Goal: Check status: Check status

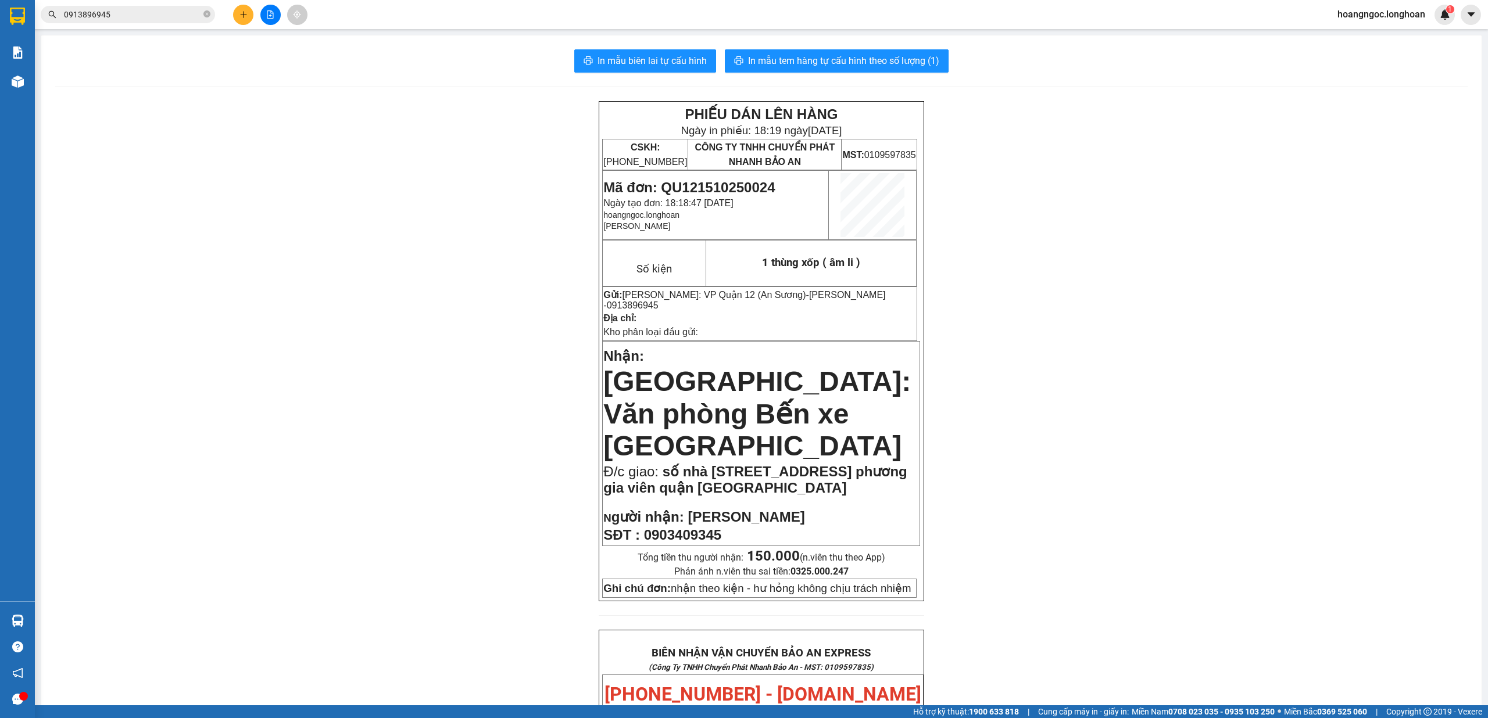
click at [155, 12] on input "0913896945" at bounding box center [132, 14] width 137 height 13
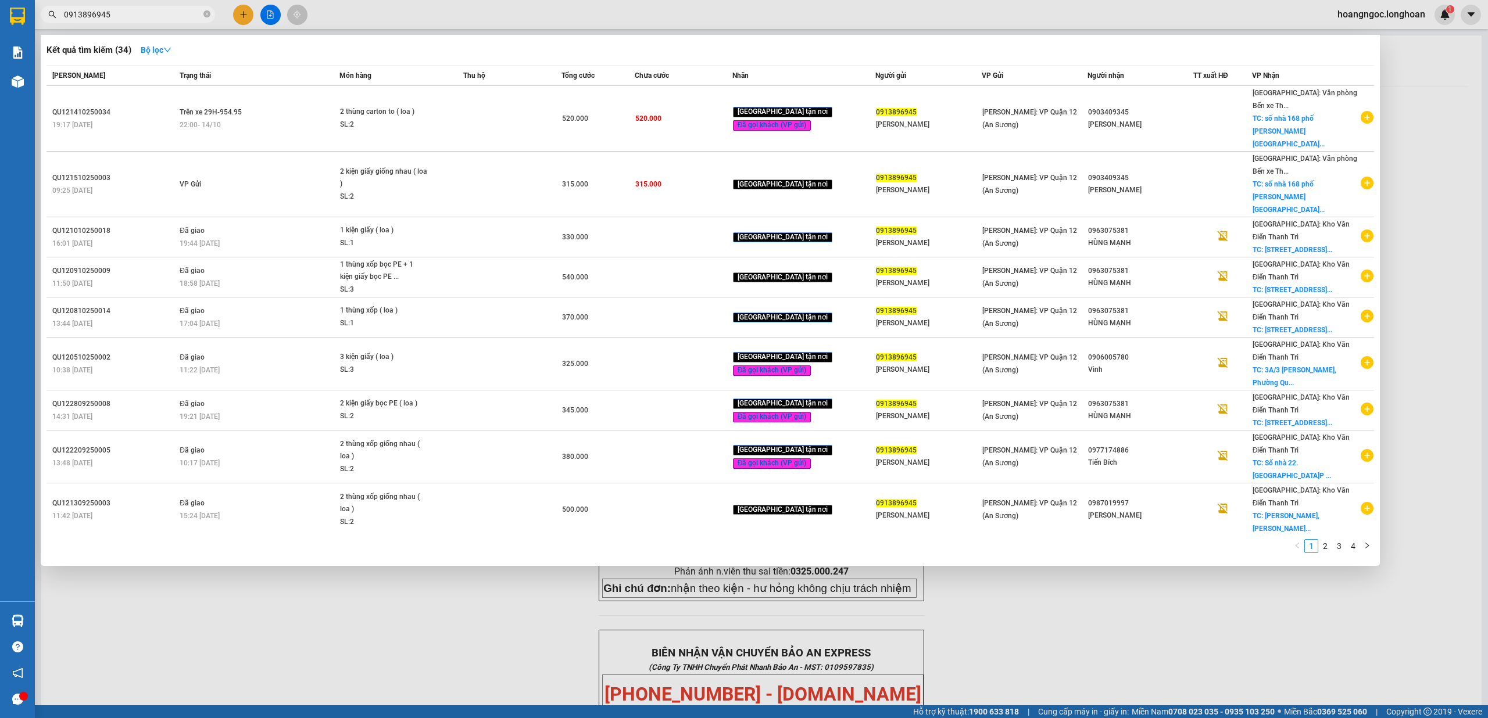
click at [155, 12] on input "0913896945" at bounding box center [132, 14] width 137 height 13
paste input "33217965"
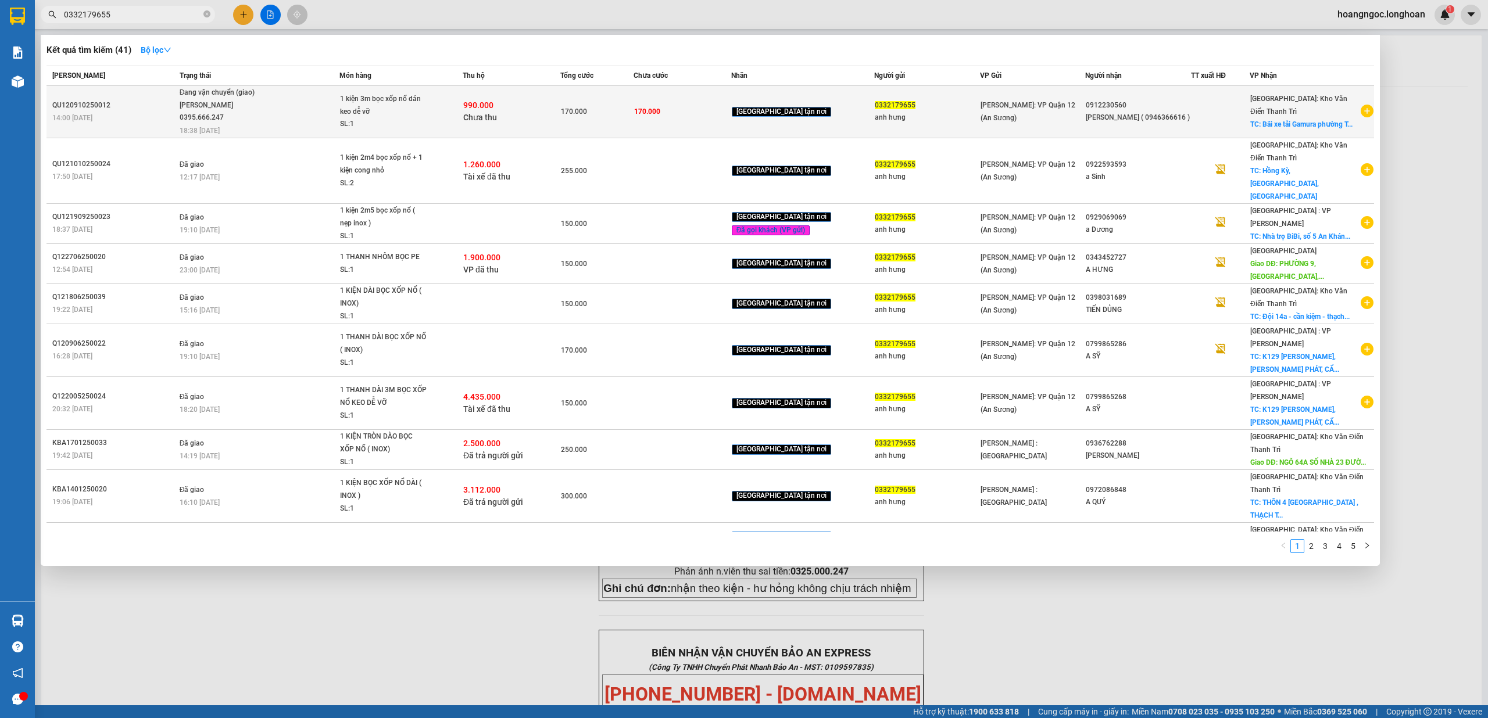
type input "0332179655"
click at [289, 107] on span "Đang vận chuyển (giao) [PERSON_NAME] 0395.666.247 18:38 [DATE]" at bounding box center [259, 111] width 159 height 48
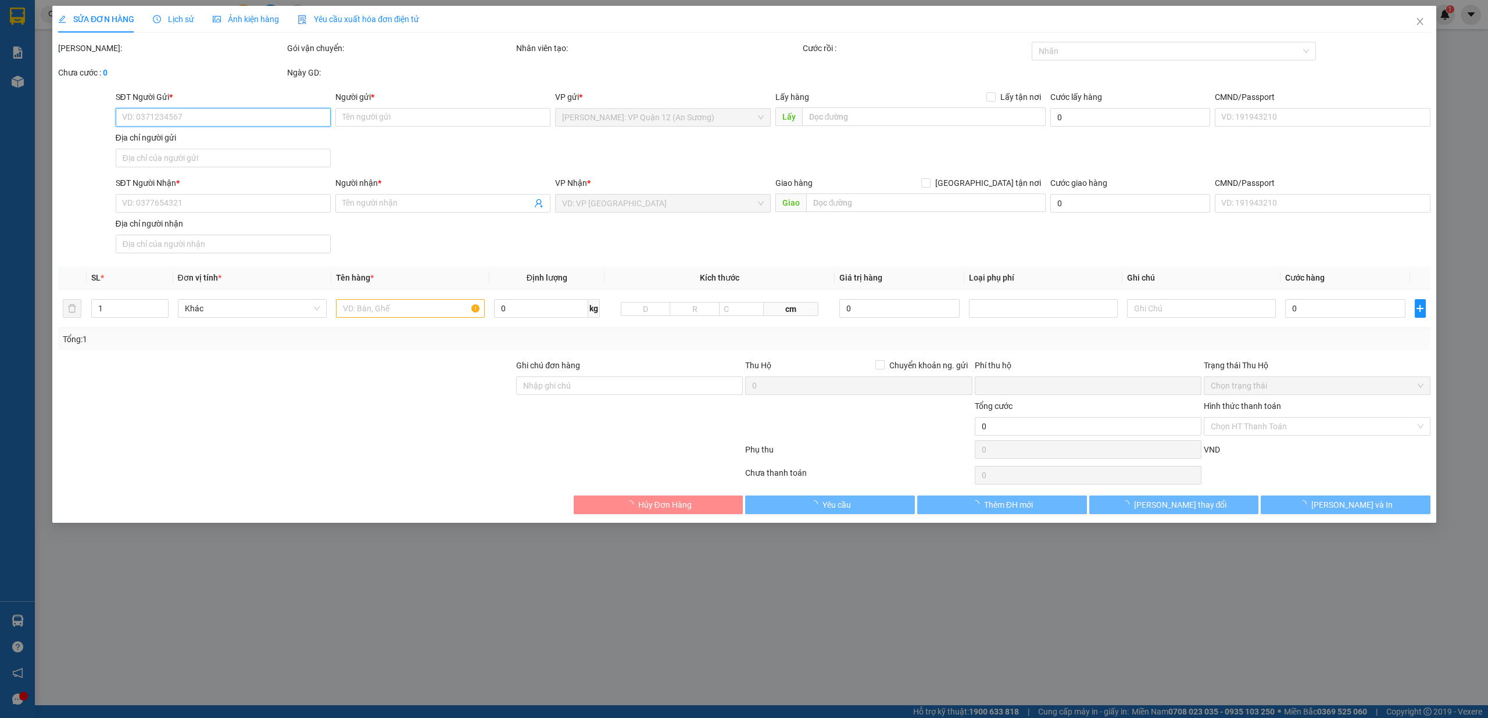
type input "0332179655"
type input "anh hưng"
type input "0912230560"
type input "[PERSON_NAME] ( 0946366616 )"
checkbox input "true"
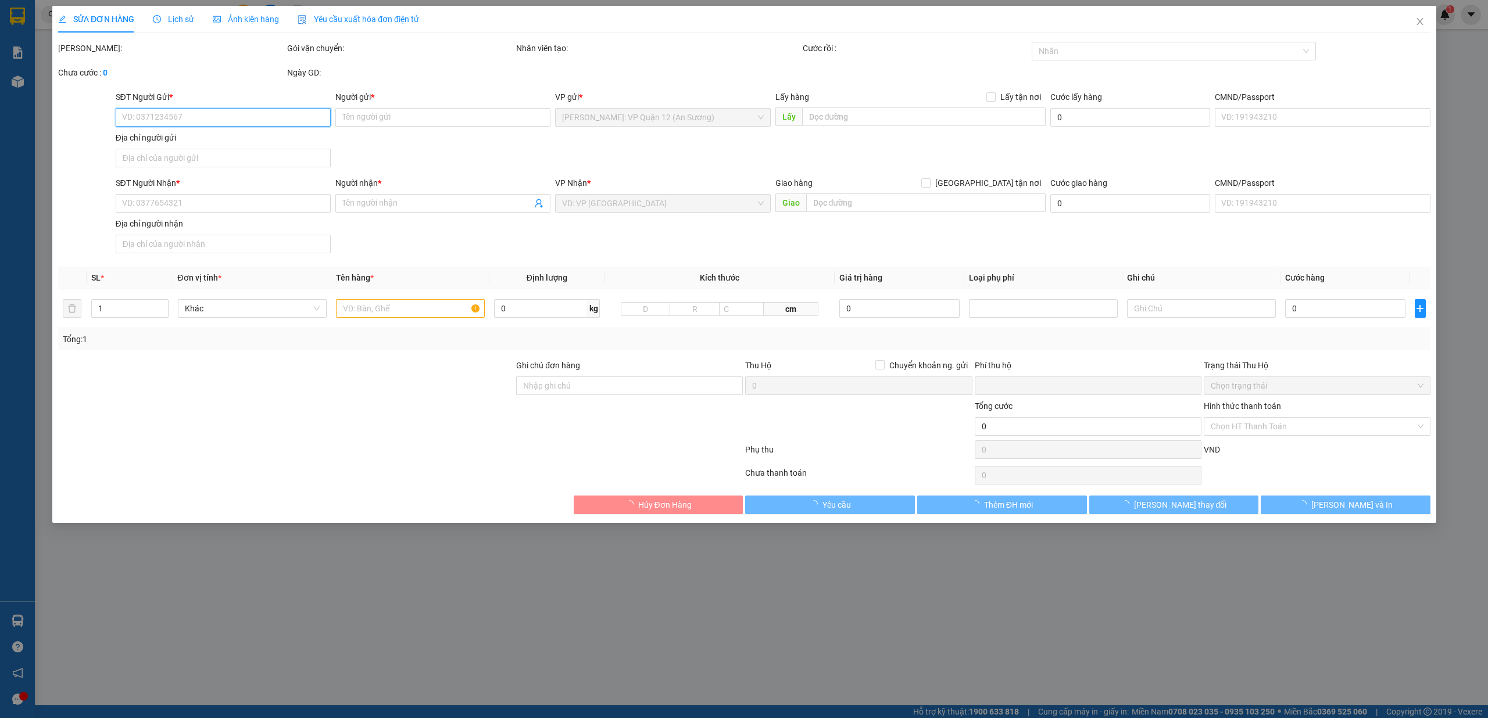
type input "Bãi xe tải Gamura [GEOGRAPHIC_DATA], [GEOGRAPHIC_DATA], [GEOGRAPHIC_DATA]"
type input "nhận theo kiện - hư hỏng không chịu trách nhiệm ( SDT SAU CỦA KHÁCH MUA, PHÁT S…"
type input "170.000"
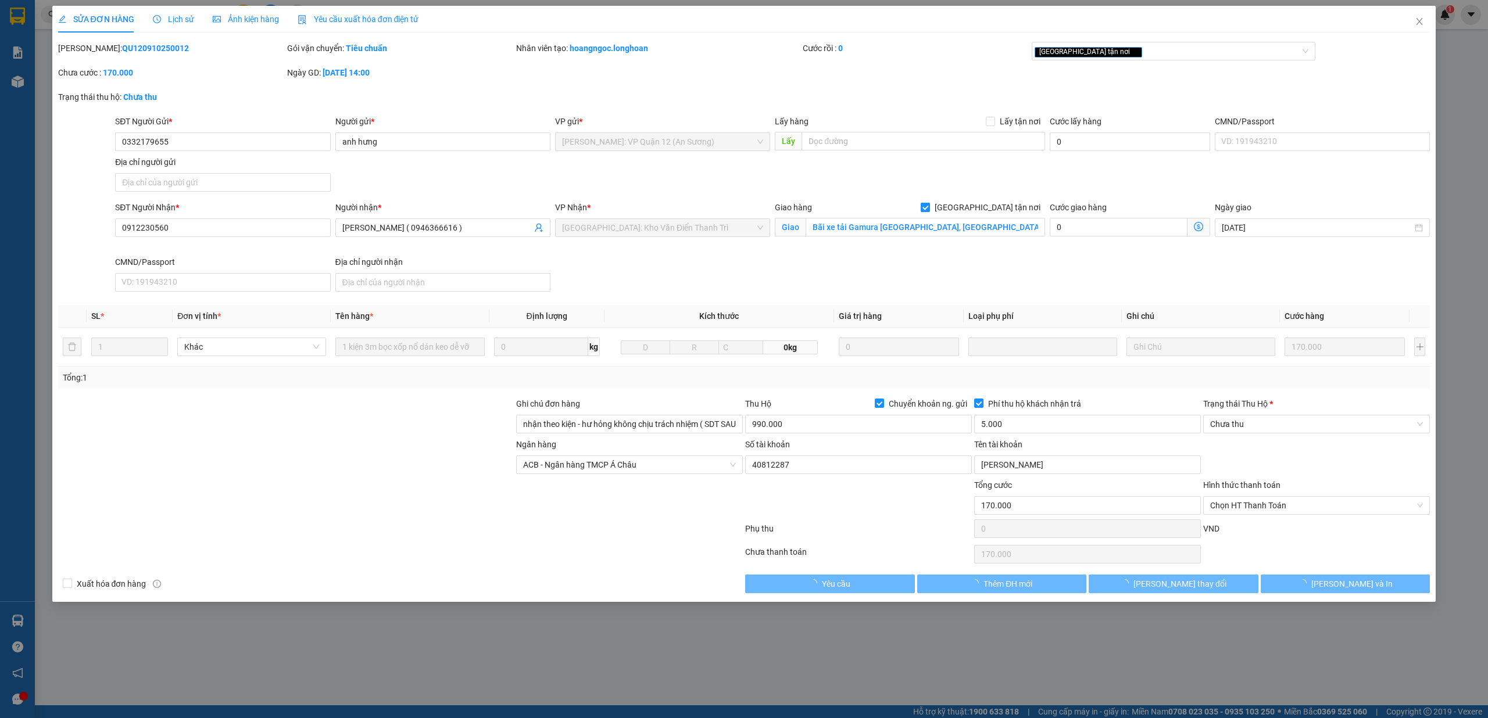
click at [181, 22] on span "Lịch sử" at bounding box center [173, 19] width 41 height 9
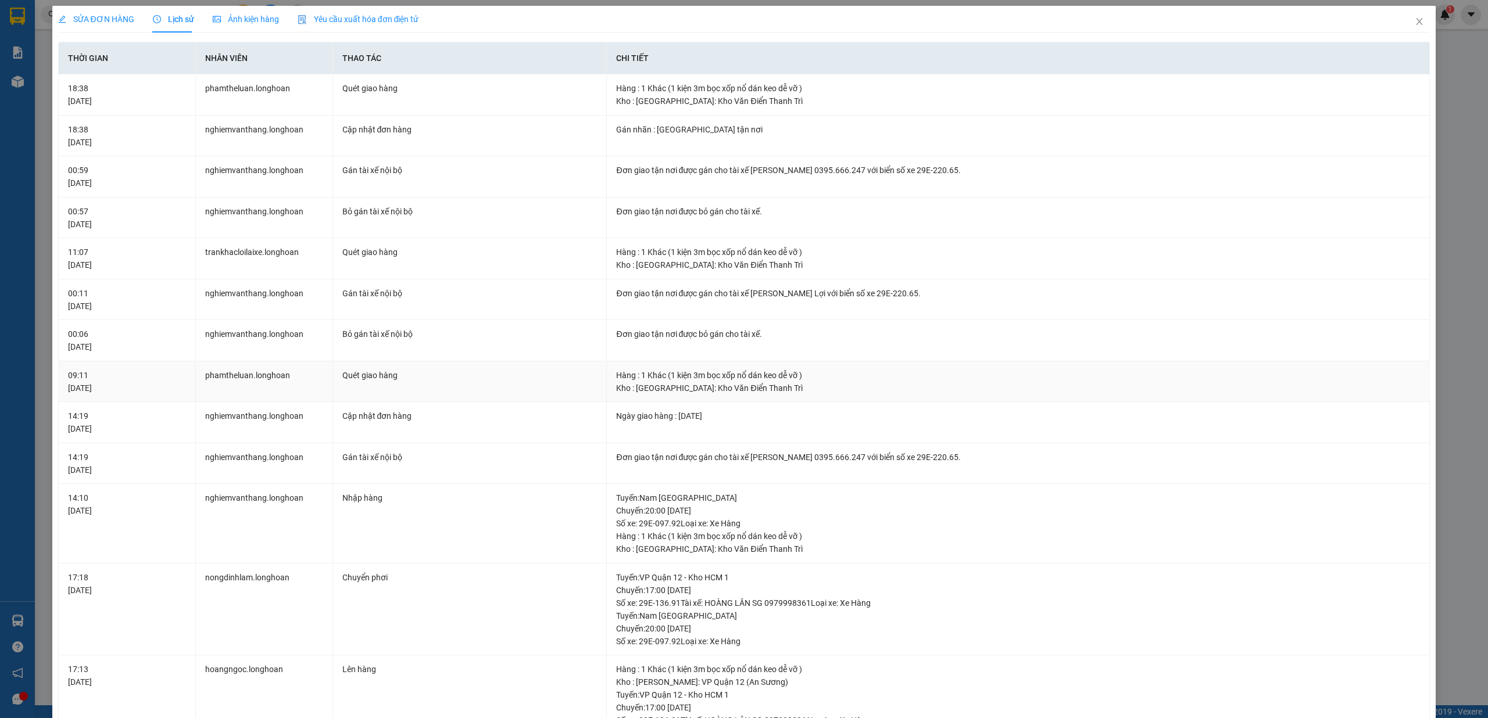
scroll to position [459, 0]
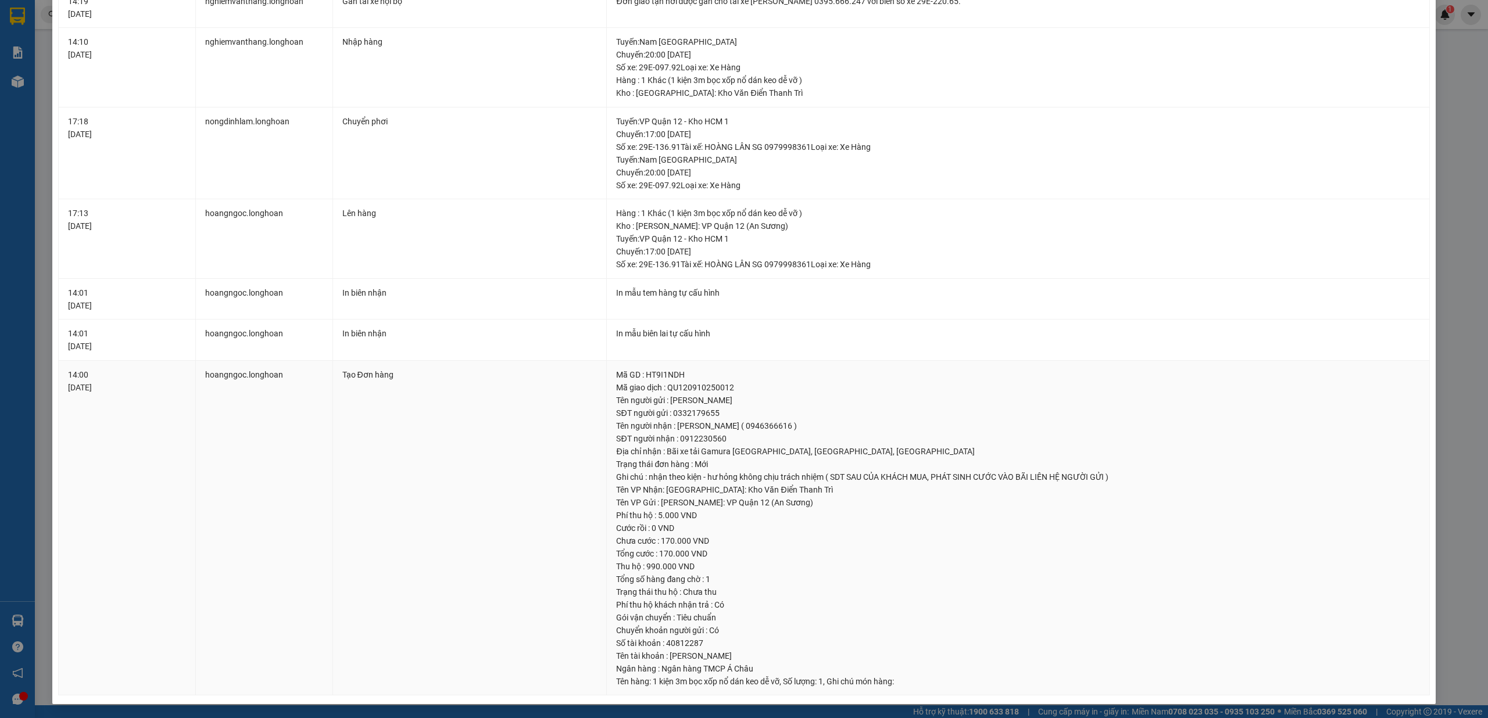
click at [870, 477] on div "Ghi chú : nhận theo kiện - hư hỏng không chịu trách nhiệm ( SDT SAU CỦA KHÁCH M…" at bounding box center [1018, 477] width 804 height 13
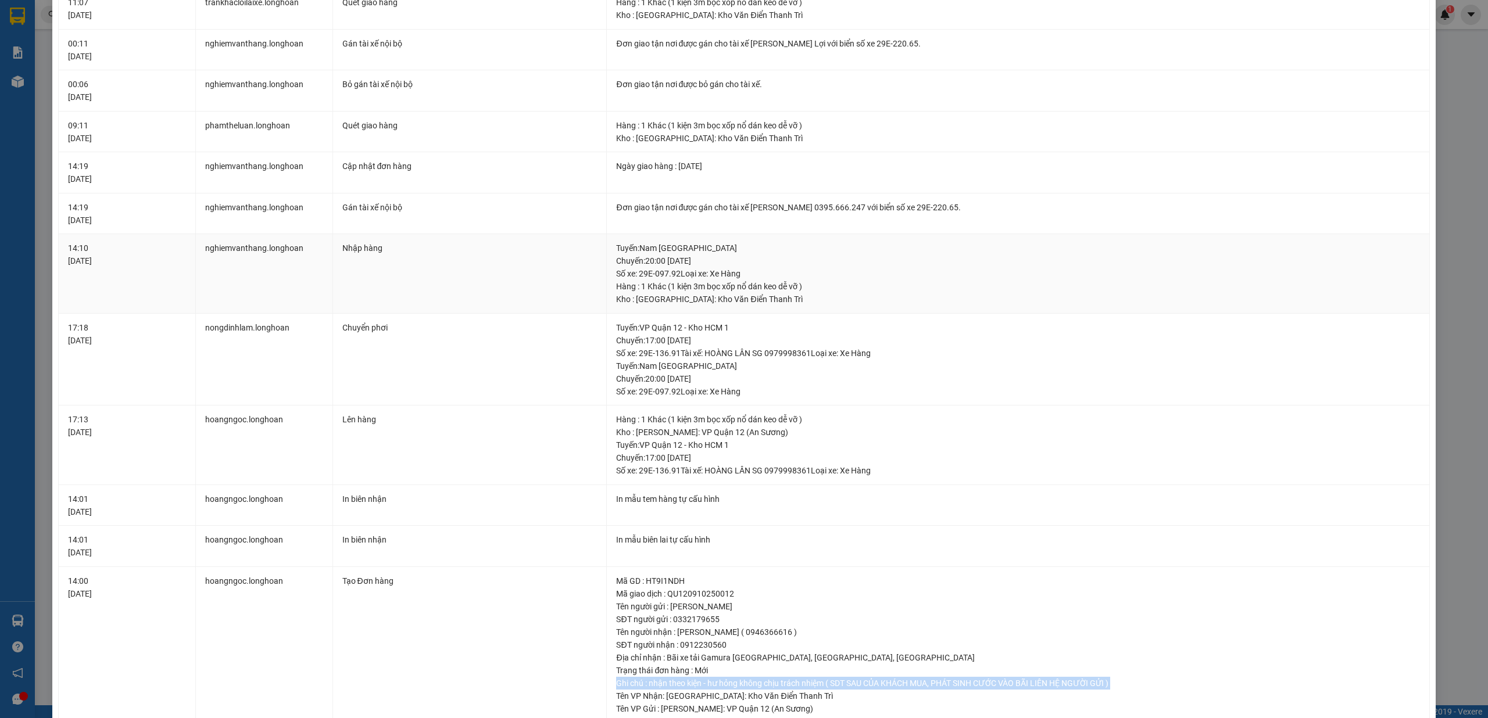
scroll to position [227, 0]
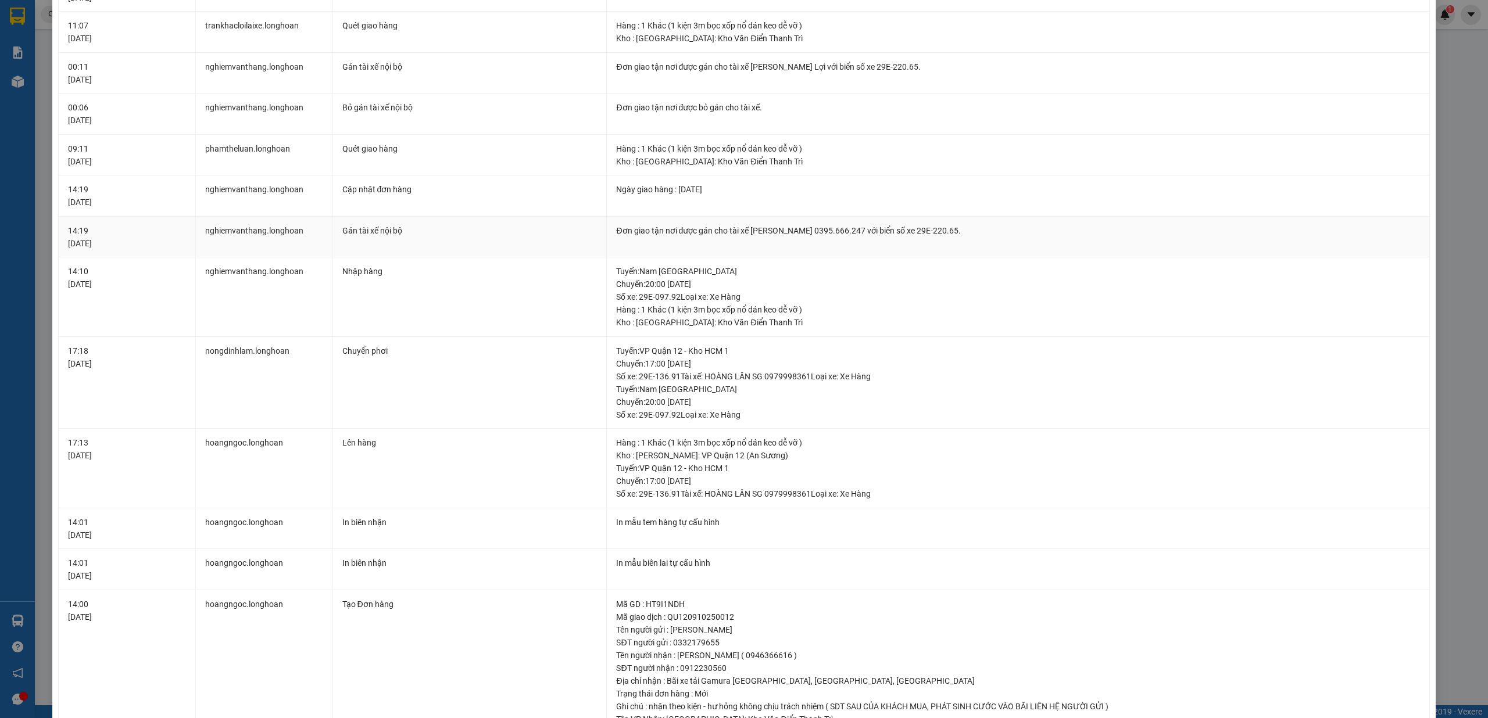
click at [795, 228] on div "Đơn giao tận nơi được gán cho tài xế [PERSON_NAME] 0395.666.247 với biển số xe …" at bounding box center [1018, 230] width 804 height 13
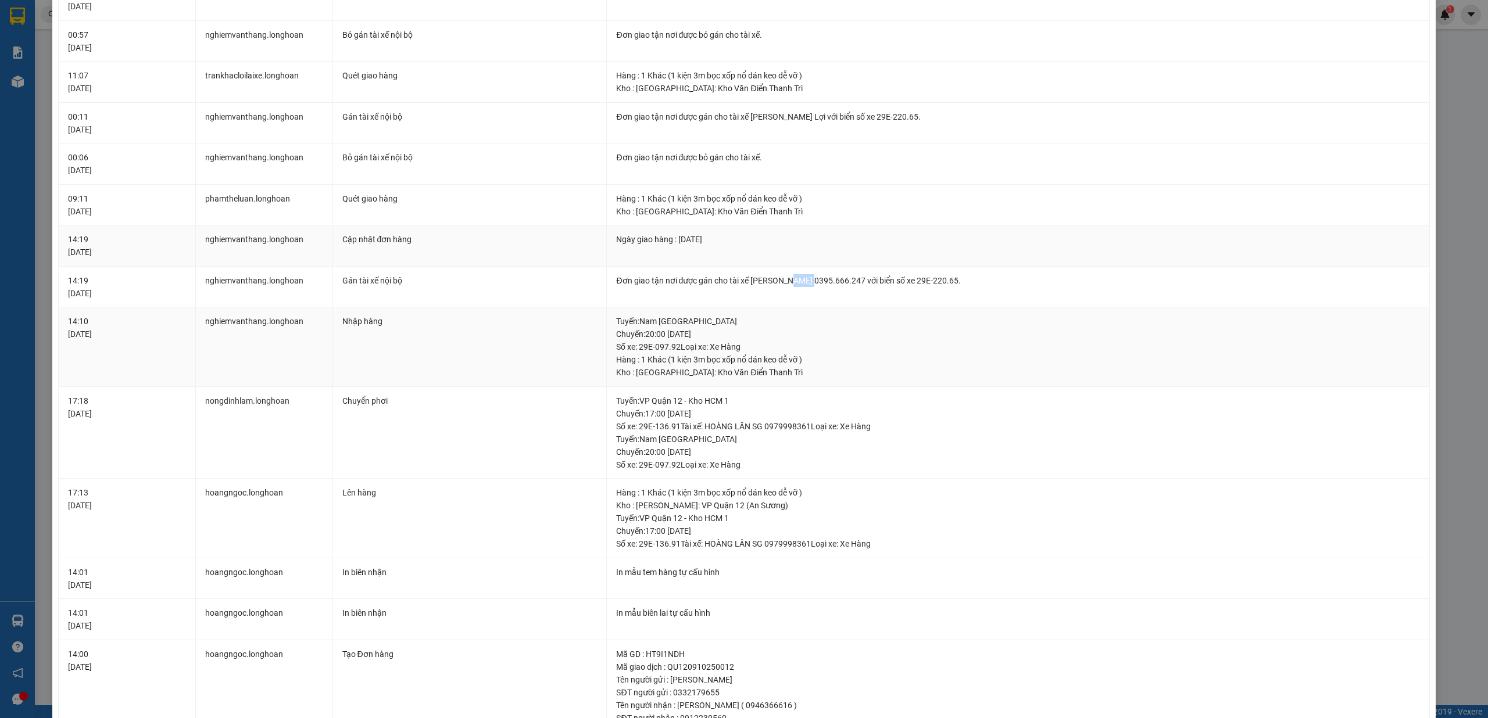
scroll to position [149, 0]
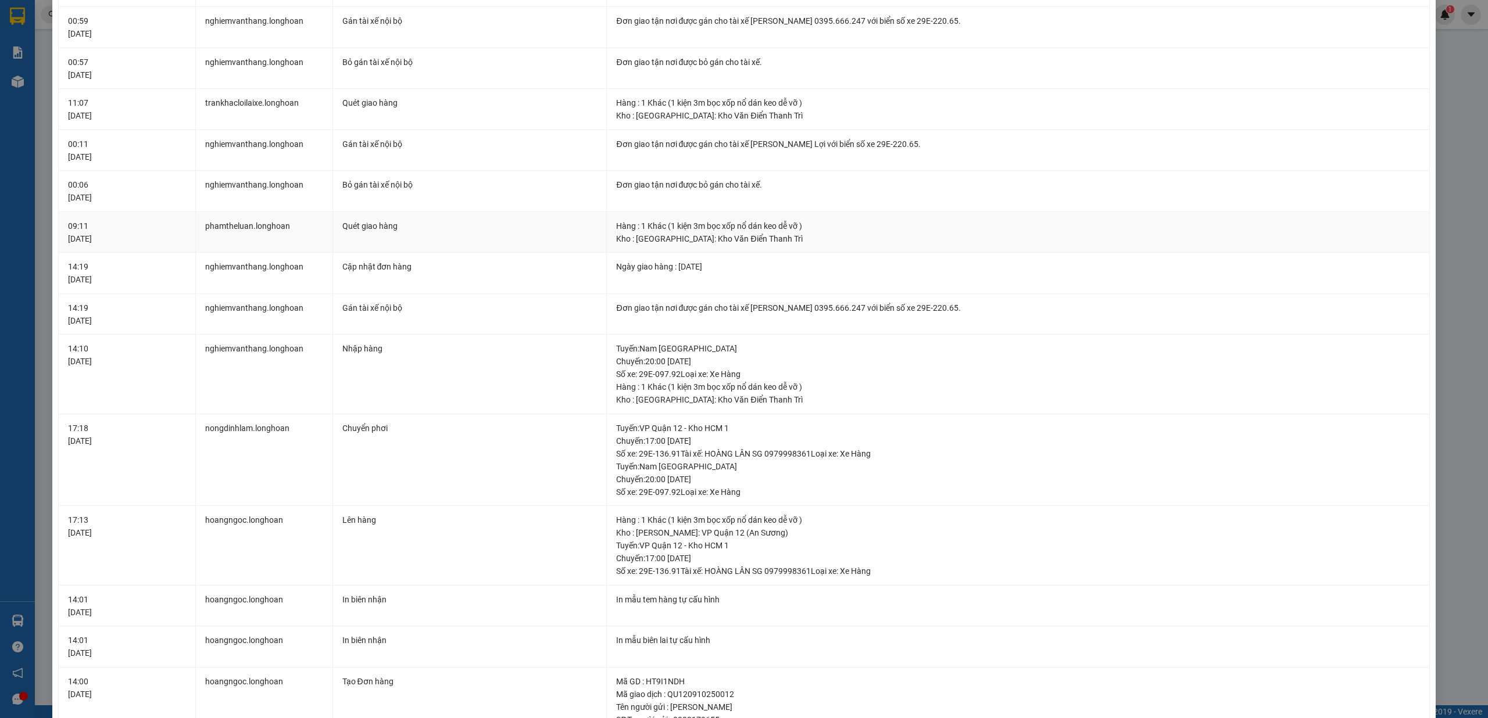
click at [371, 228] on div "Quét giao hàng" at bounding box center [469, 226] width 255 height 13
click at [375, 187] on div "Bỏ gán tài xế nội bộ" at bounding box center [469, 184] width 255 height 13
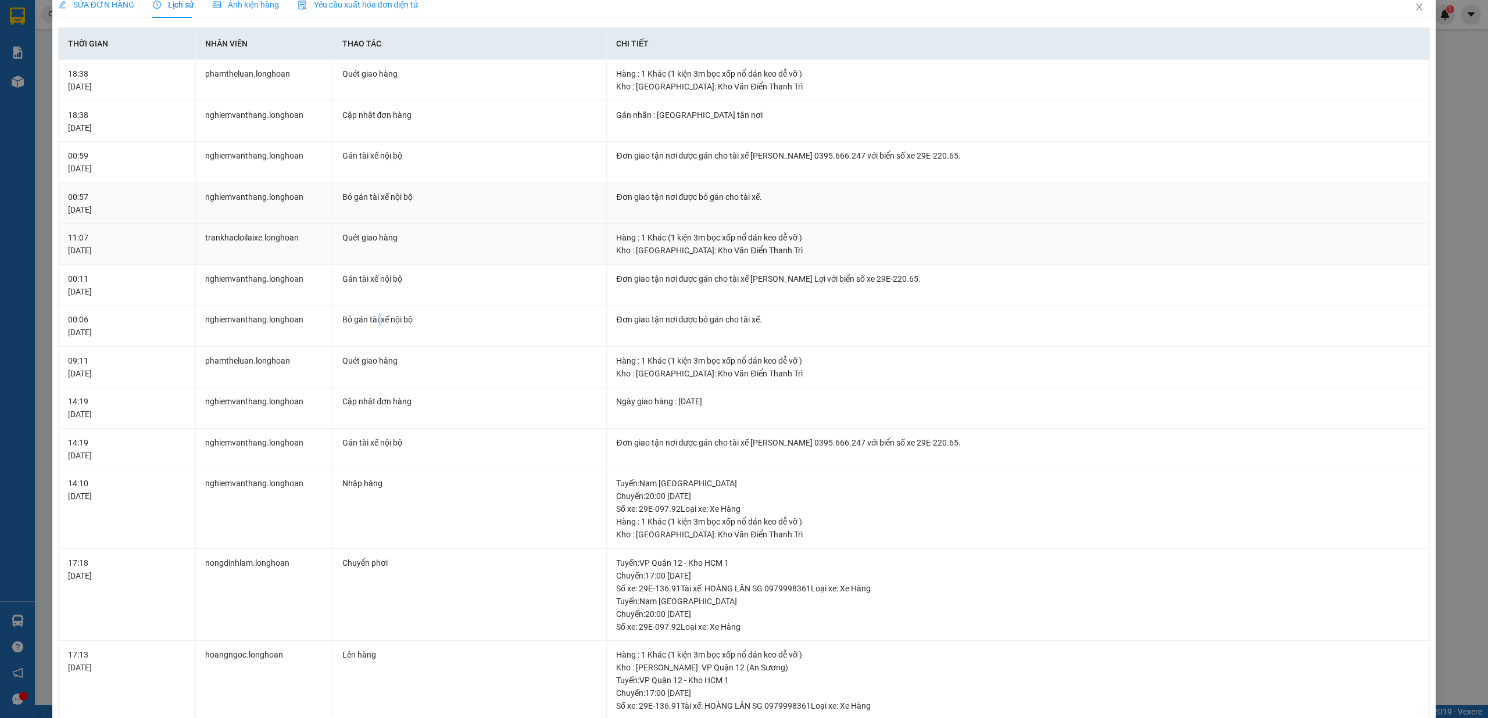
scroll to position [0, 0]
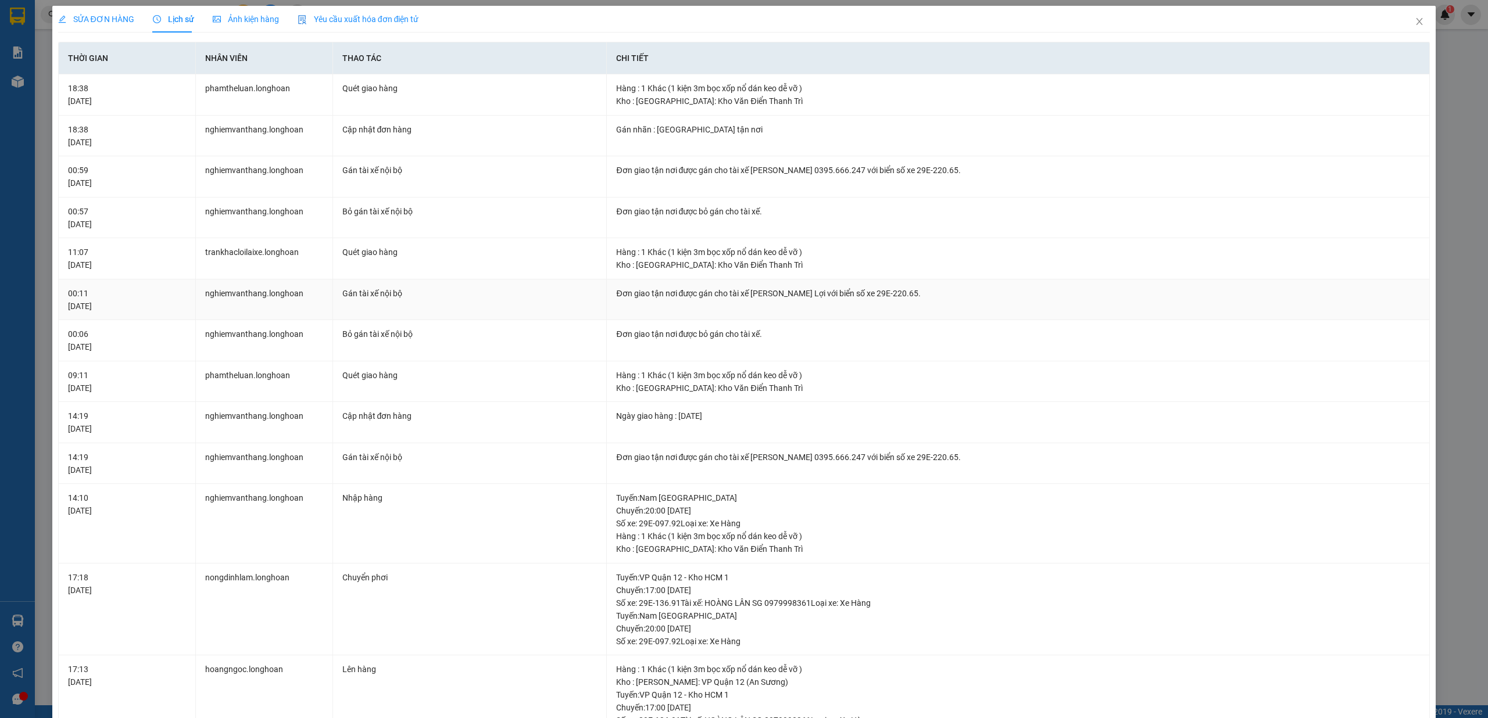
click at [353, 293] on div "Gán tài xế nội bộ" at bounding box center [469, 293] width 255 height 13
click at [384, 256] on div "Quét giao hàng" at bounding box center [469, 252] width 255 height 13
click at [352, 214] on div "Bỏ gán tài xế nội bộ" at bounding box center [469, 211] width 255 height 13
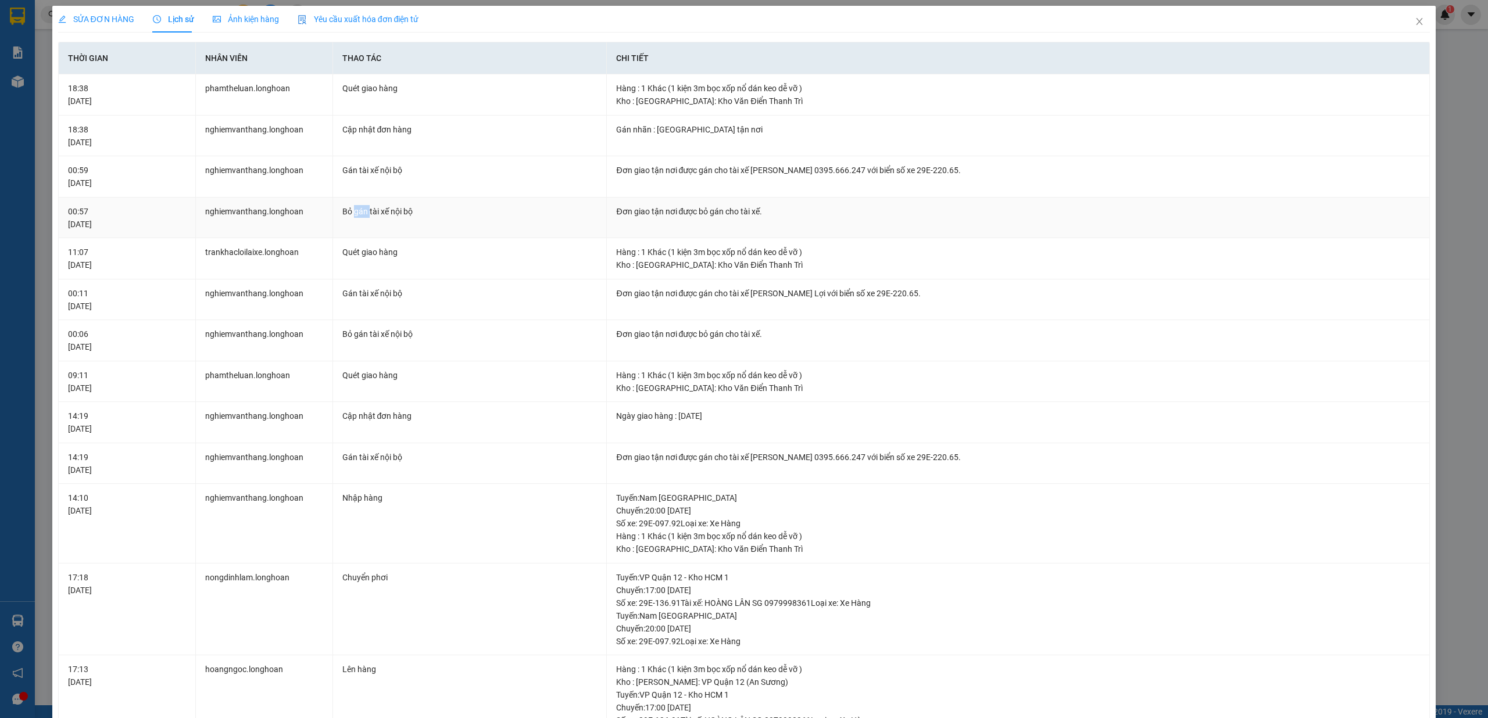
click at [352, 214] on div "Bỏ gán tài xế nội bộ" at bounding box center [469, 211] width 255 height 13
click at [368, 180] on td "Gán tài xế nội bộ" at bounding box center [470, 176] width 274 height 41
click at [1403, 24] on span "Close" at bounding box center [1419, 22] width 33 height 33
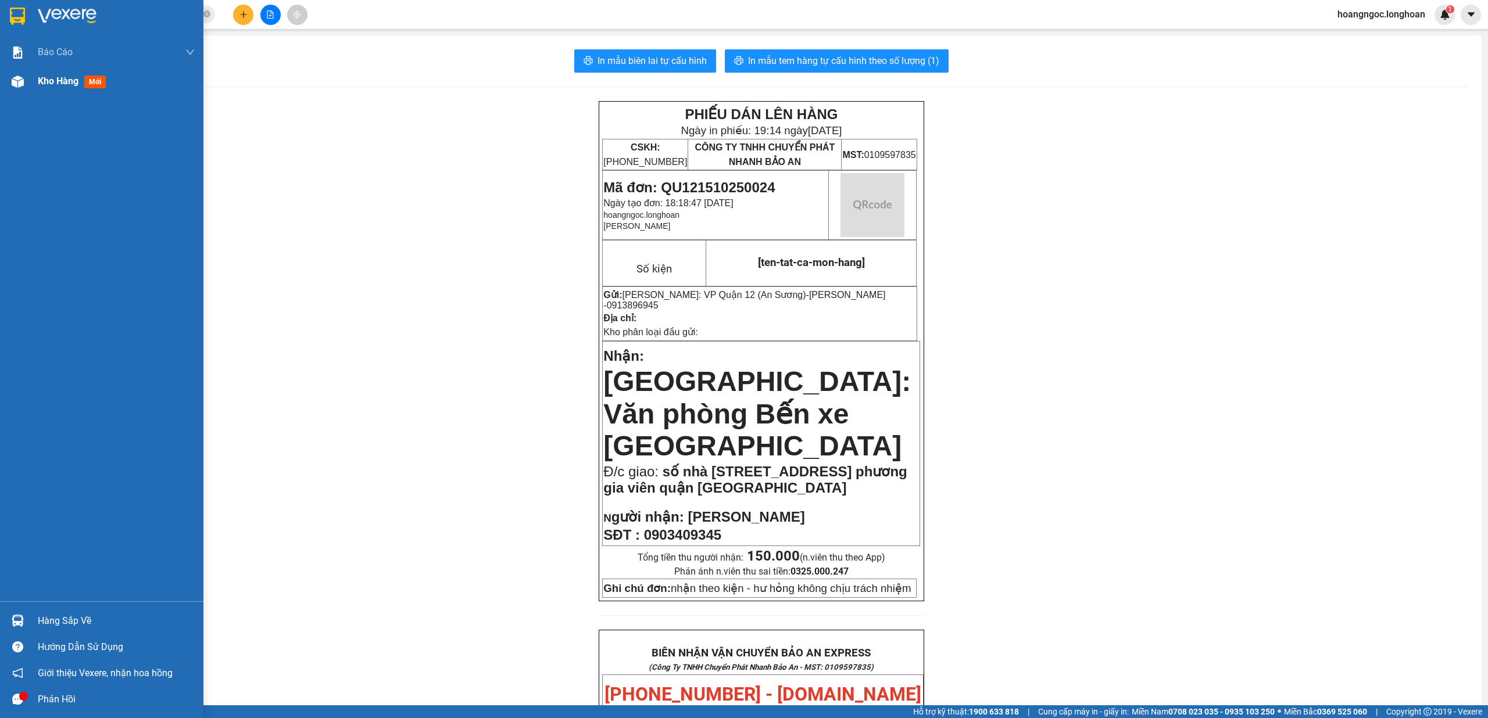
click at [64, 80] on span "Kho hàng" at bounding box center [58, 81] width 41 height 11
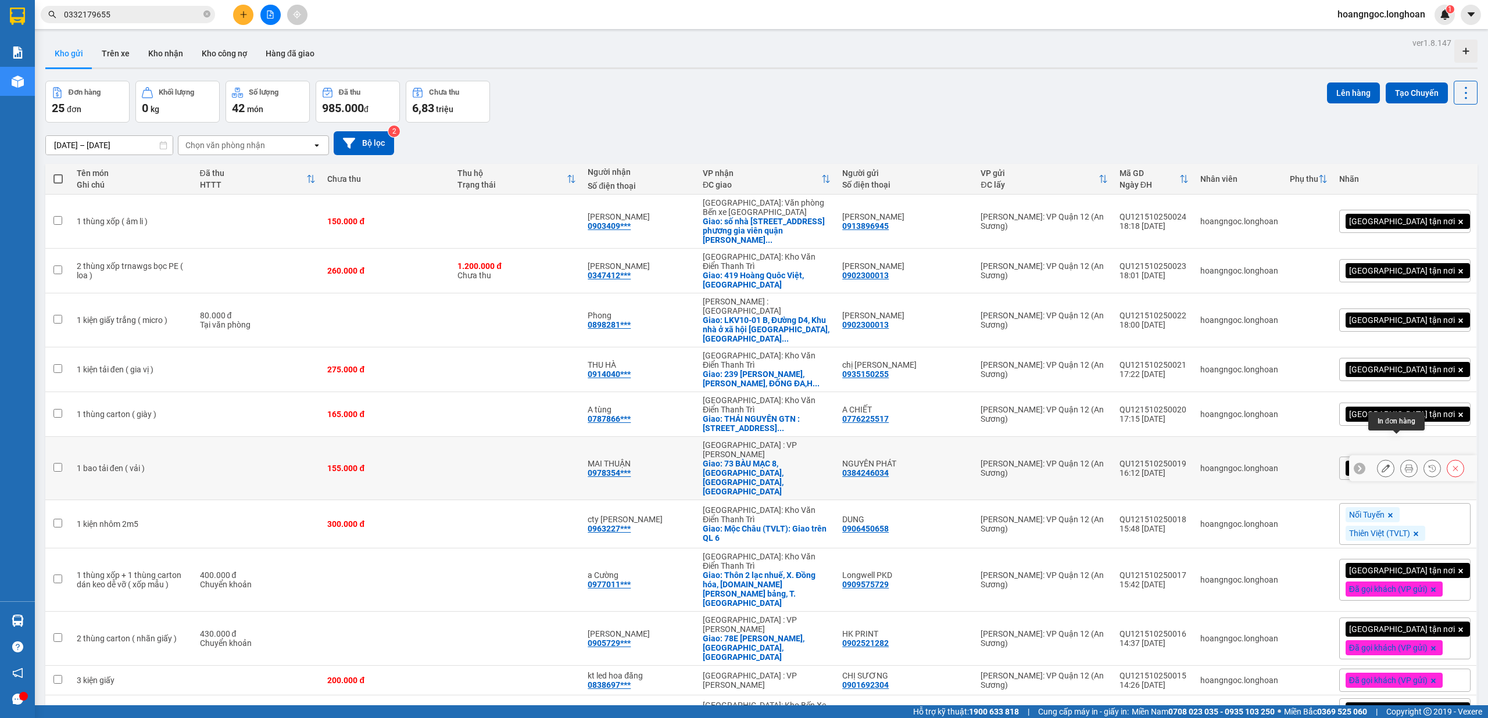
click at [1404, 464] on icon at bounding box center [1408, 468] width 8 height 8
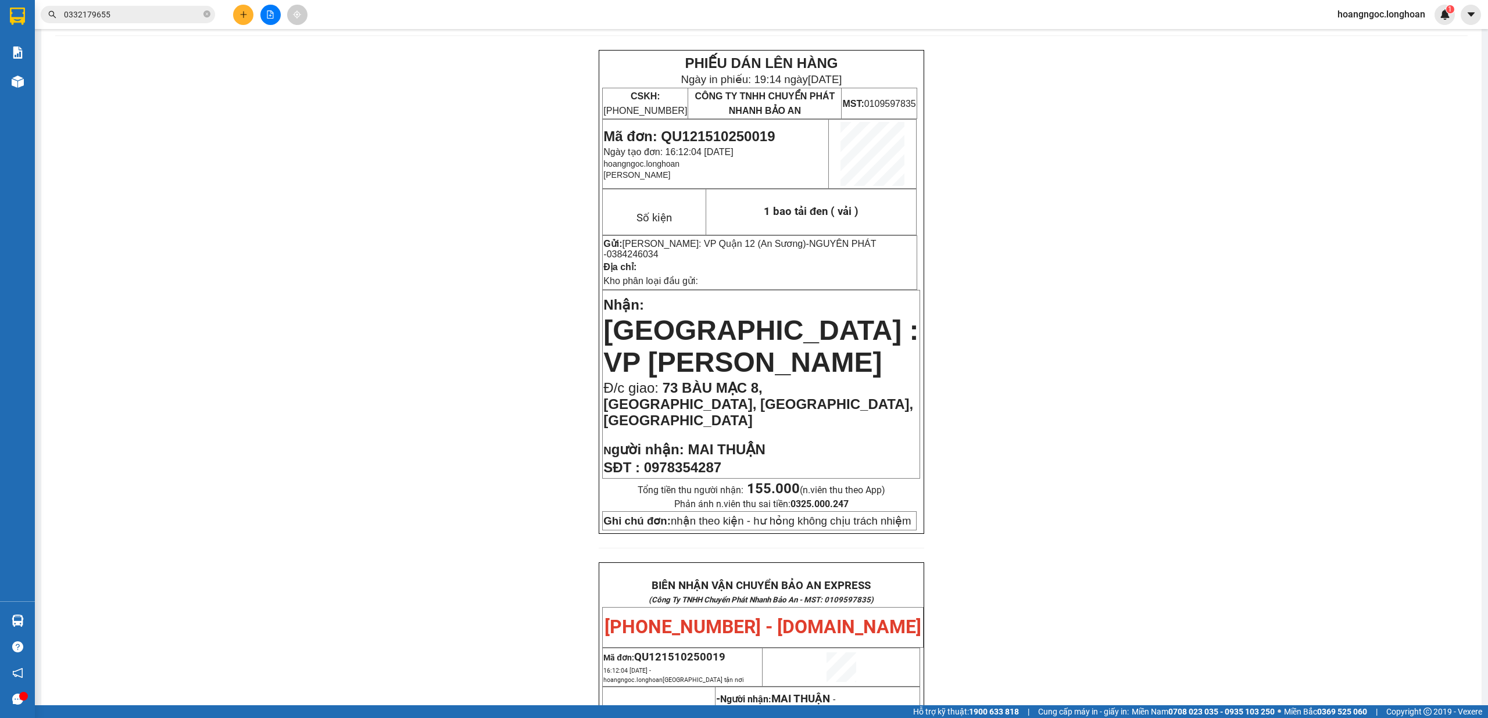
scroll to position [77, 0]
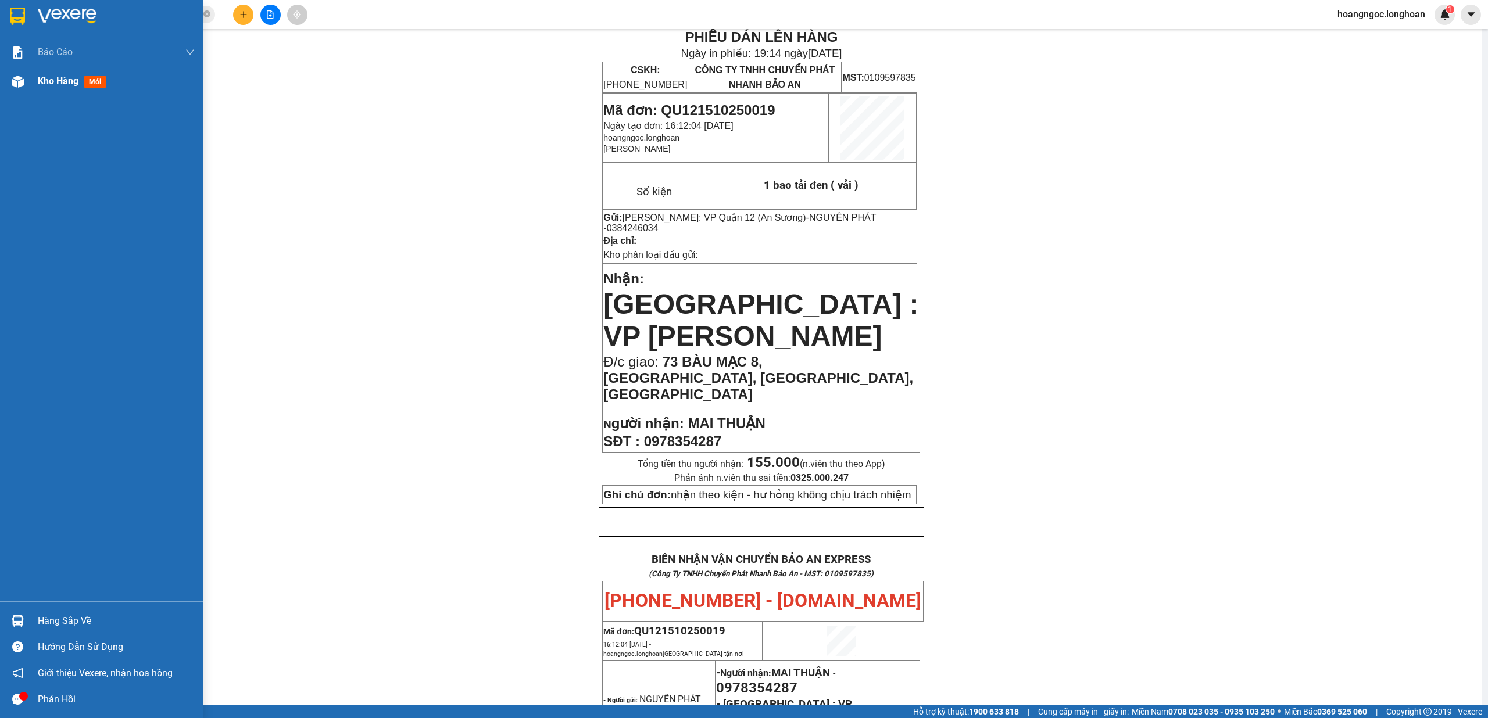
click at [33, 81] on div "Kho hàng mới" at bounding box center [101, 81] width 203 height 29
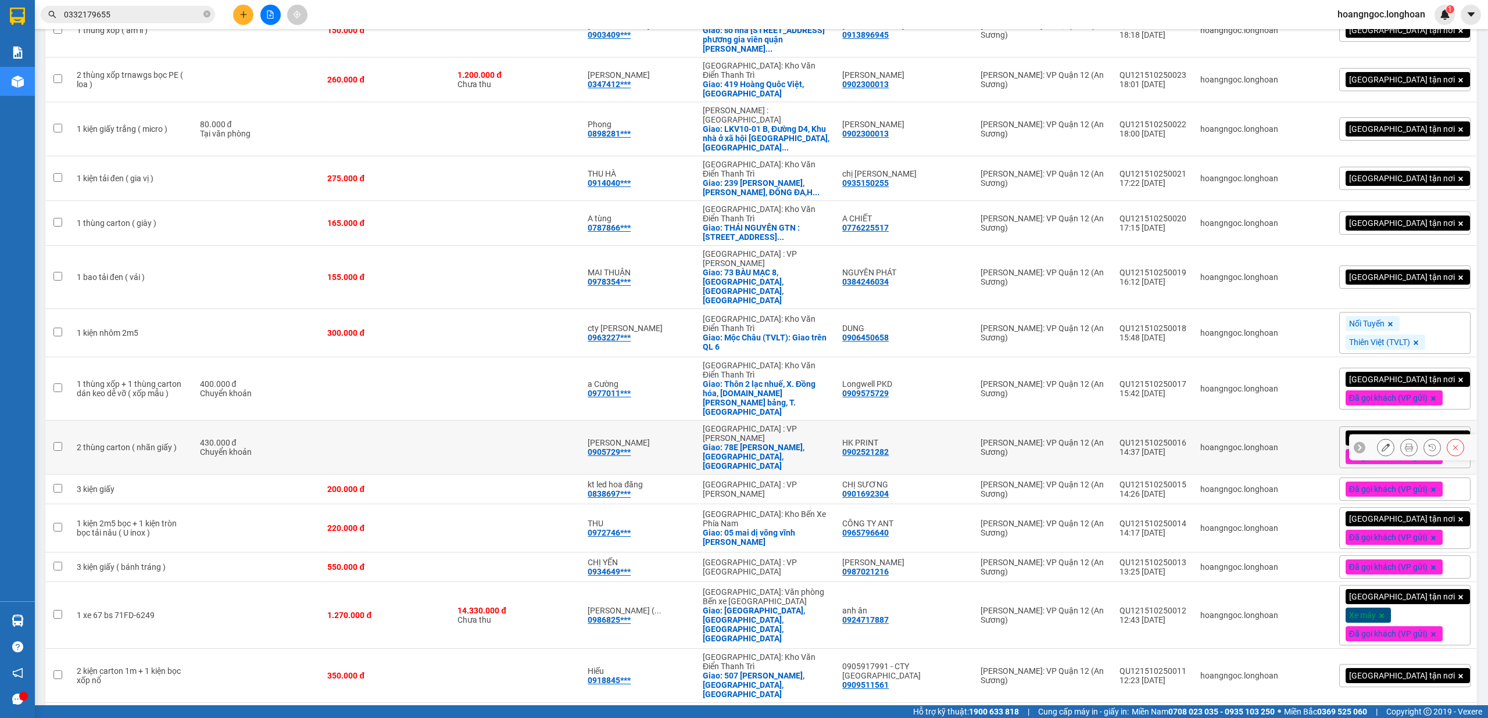
scroll to position [155, 0]
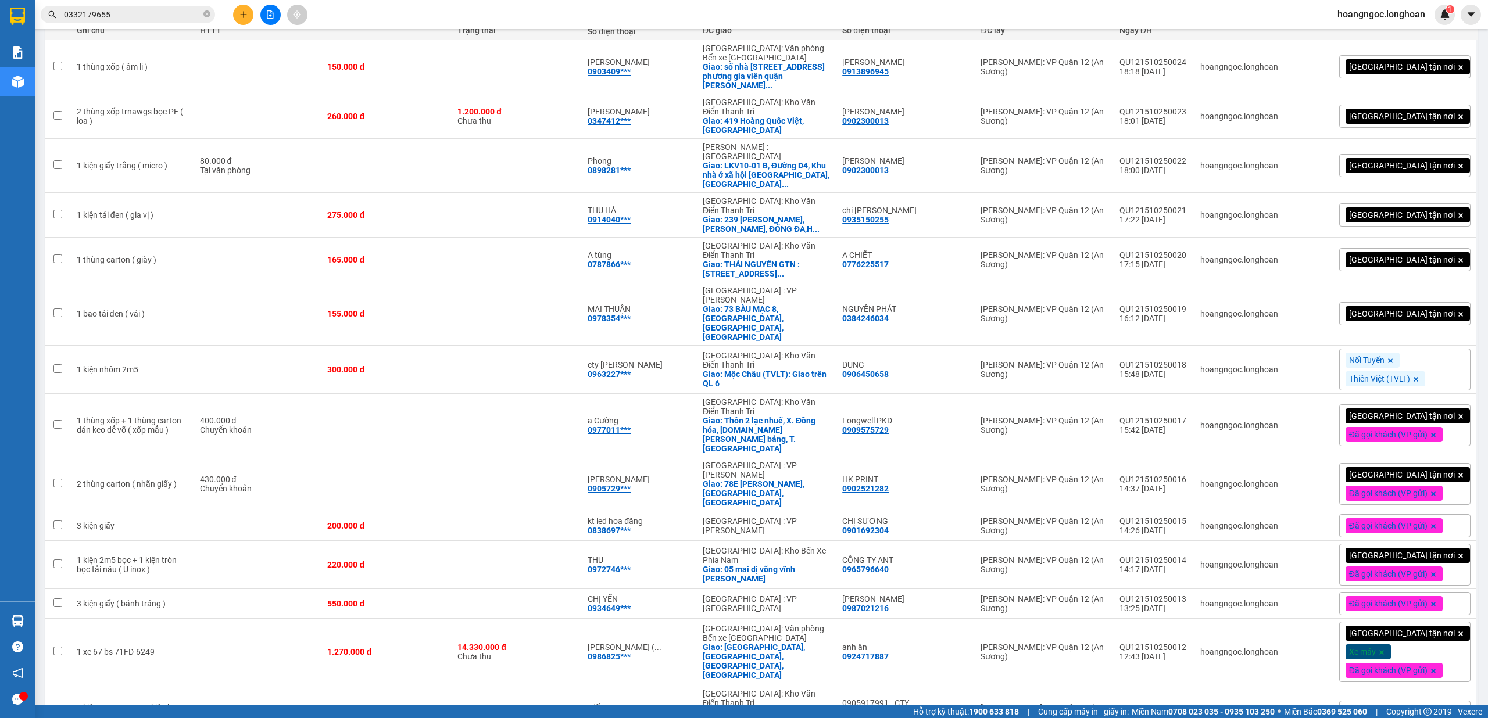
click at [1435, 302] on div "[GEOGRAPHIC_DATA] tận nơi" at bounding box center [1404, 313] width 131 height 23
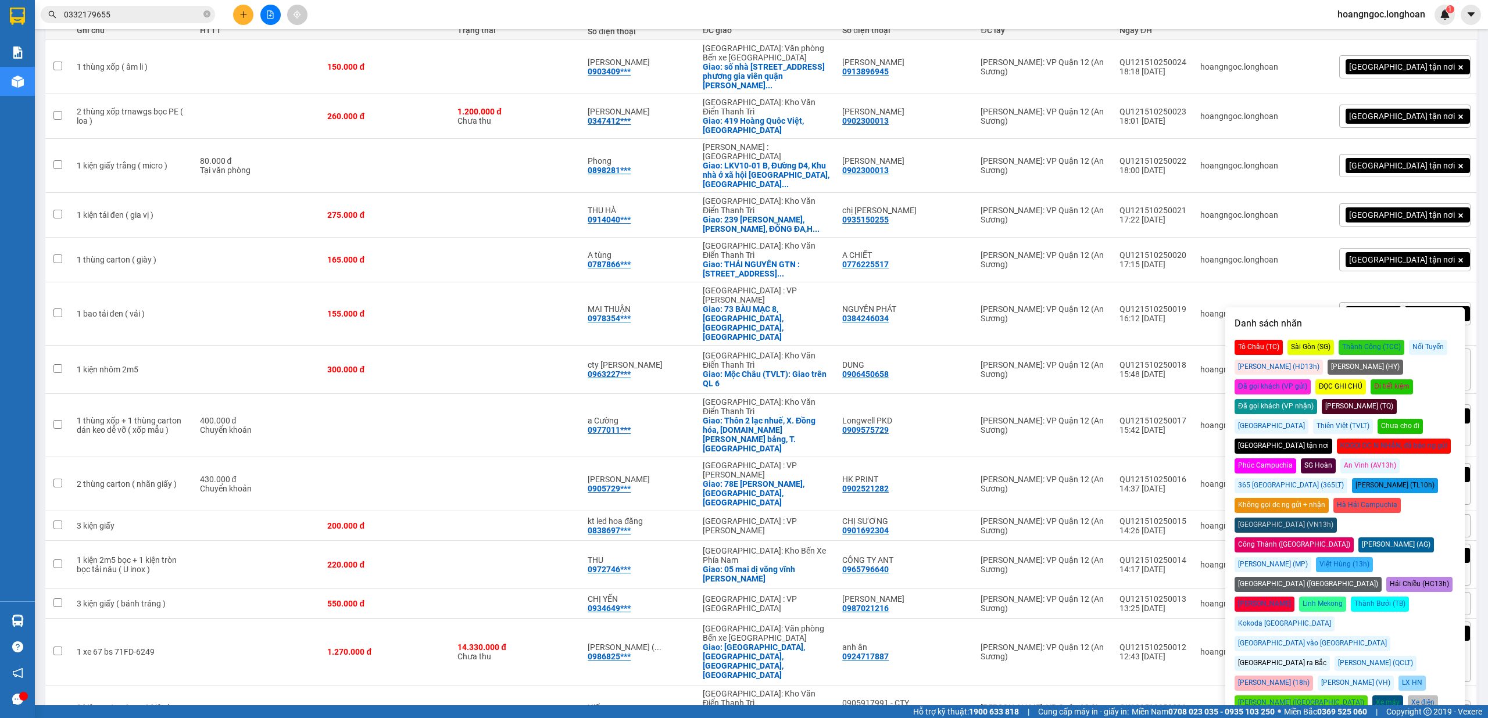
click at [1310, 379] on div "Đã gọi khách (VP gửi)" at bounding box center [1272, 386] width 76 height 15
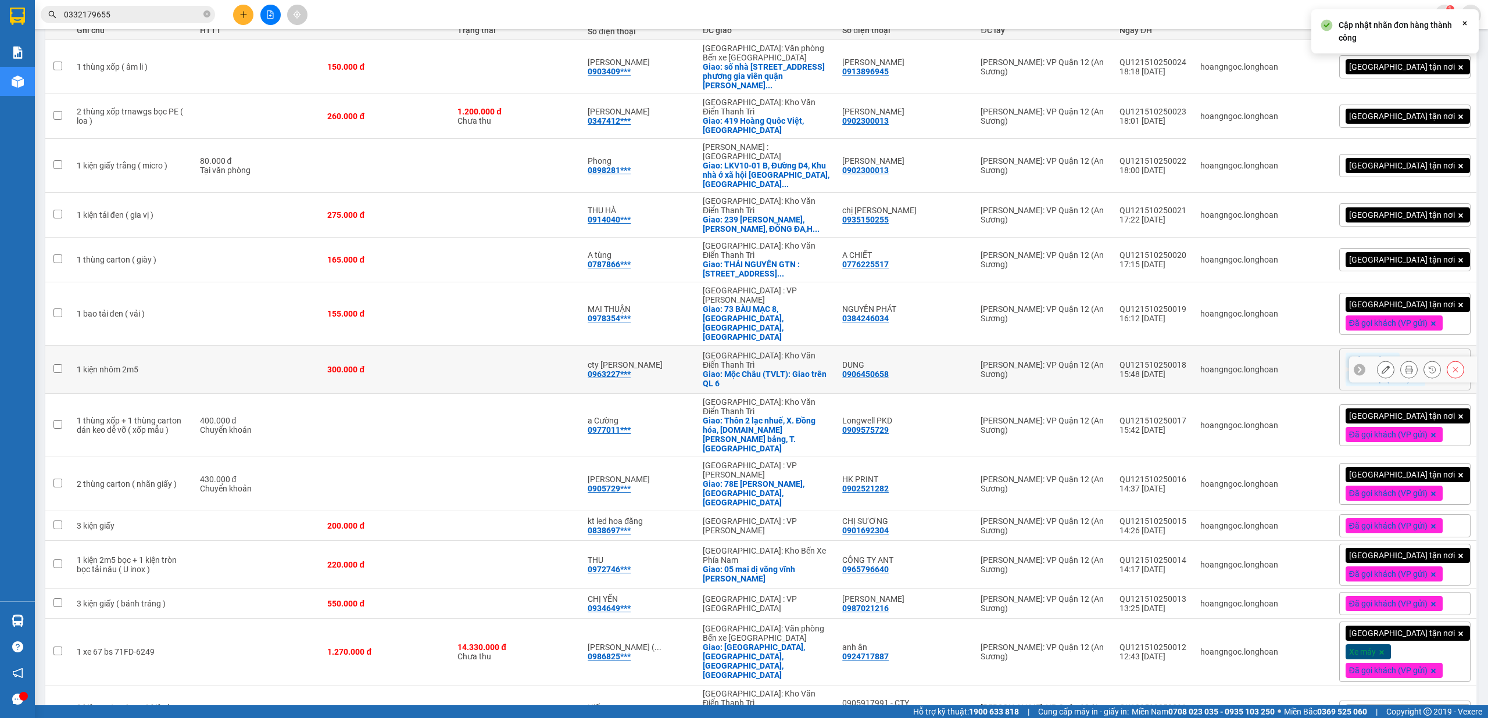
scroll to position [77, 0]
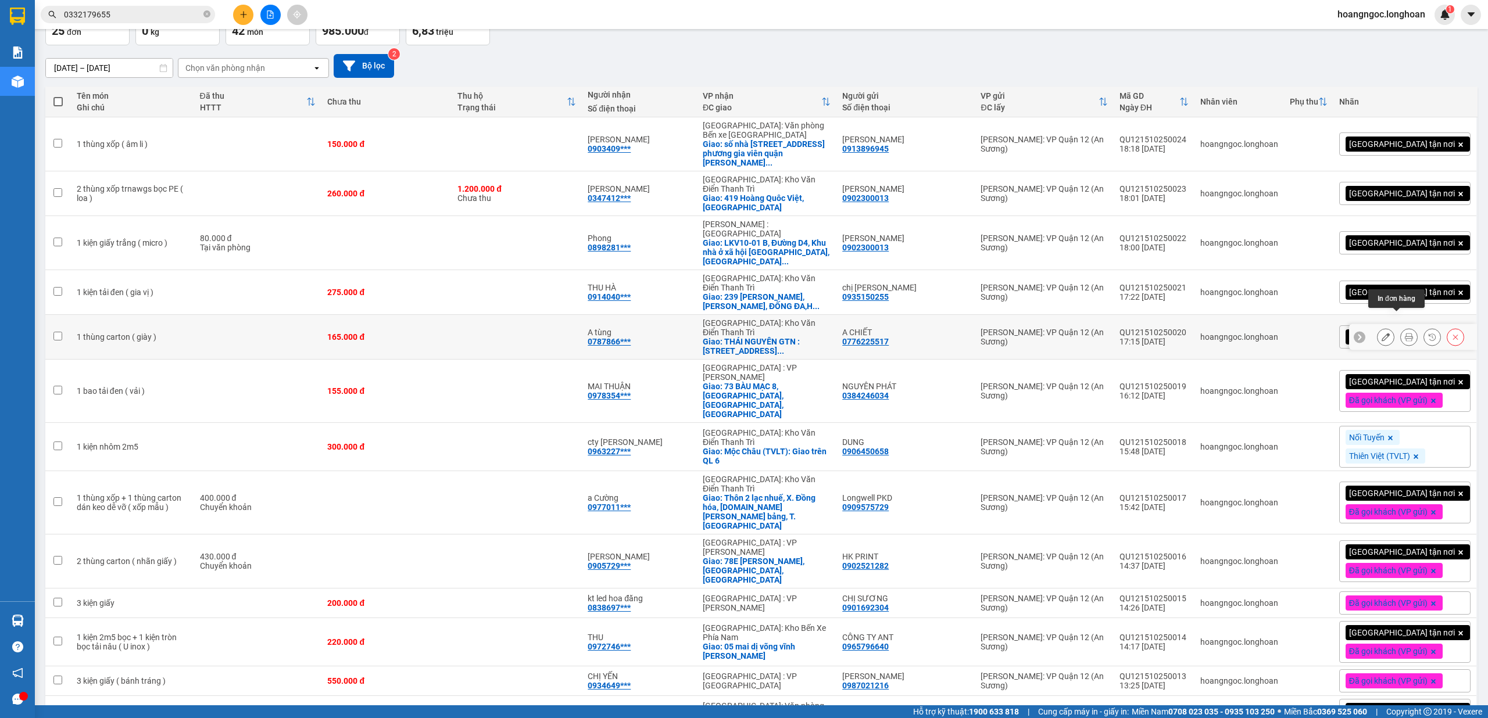
click at [1404, 333] on icon at bounding box center [1408, 337] width 8 height 8
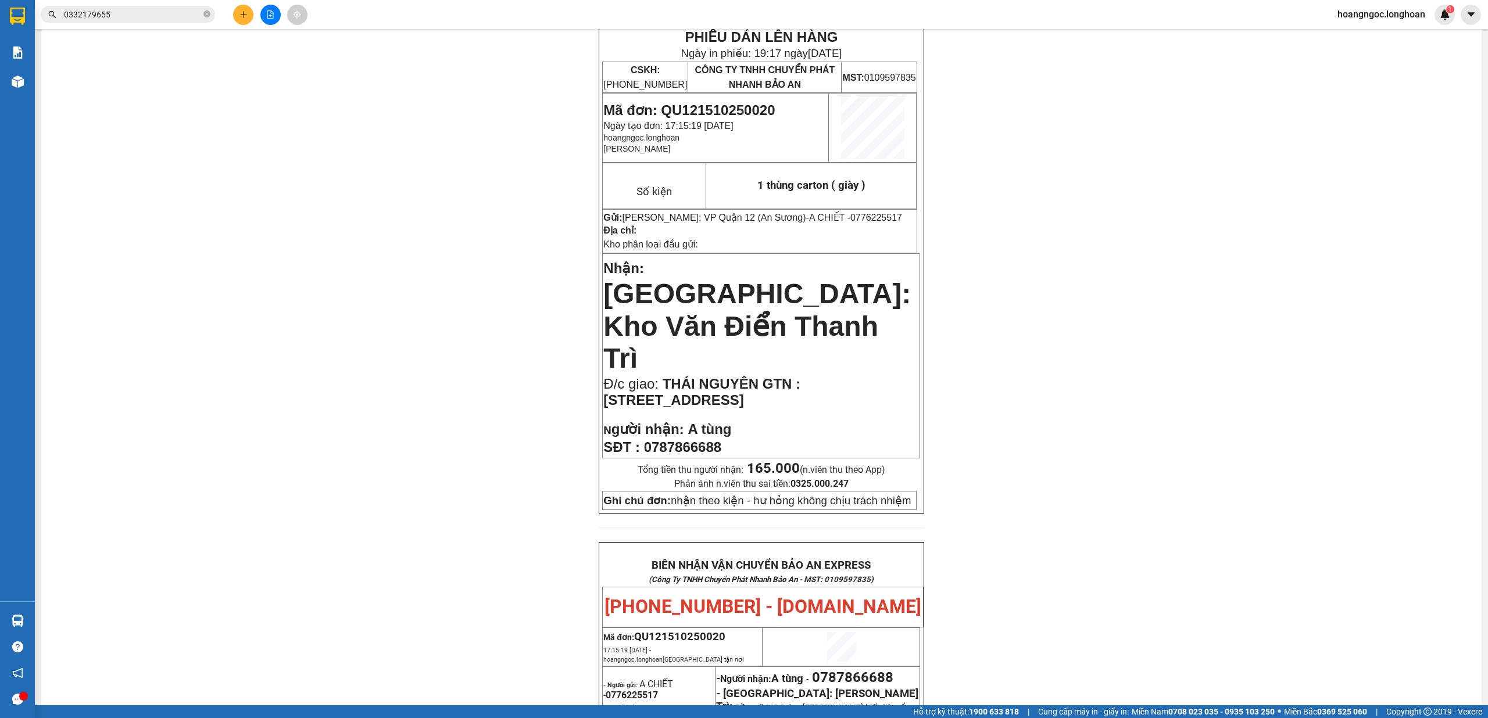
click at [704, 439] on span "0787866688" at bounding box center [682, 447] width 77 height 16
copy span "0787866688"
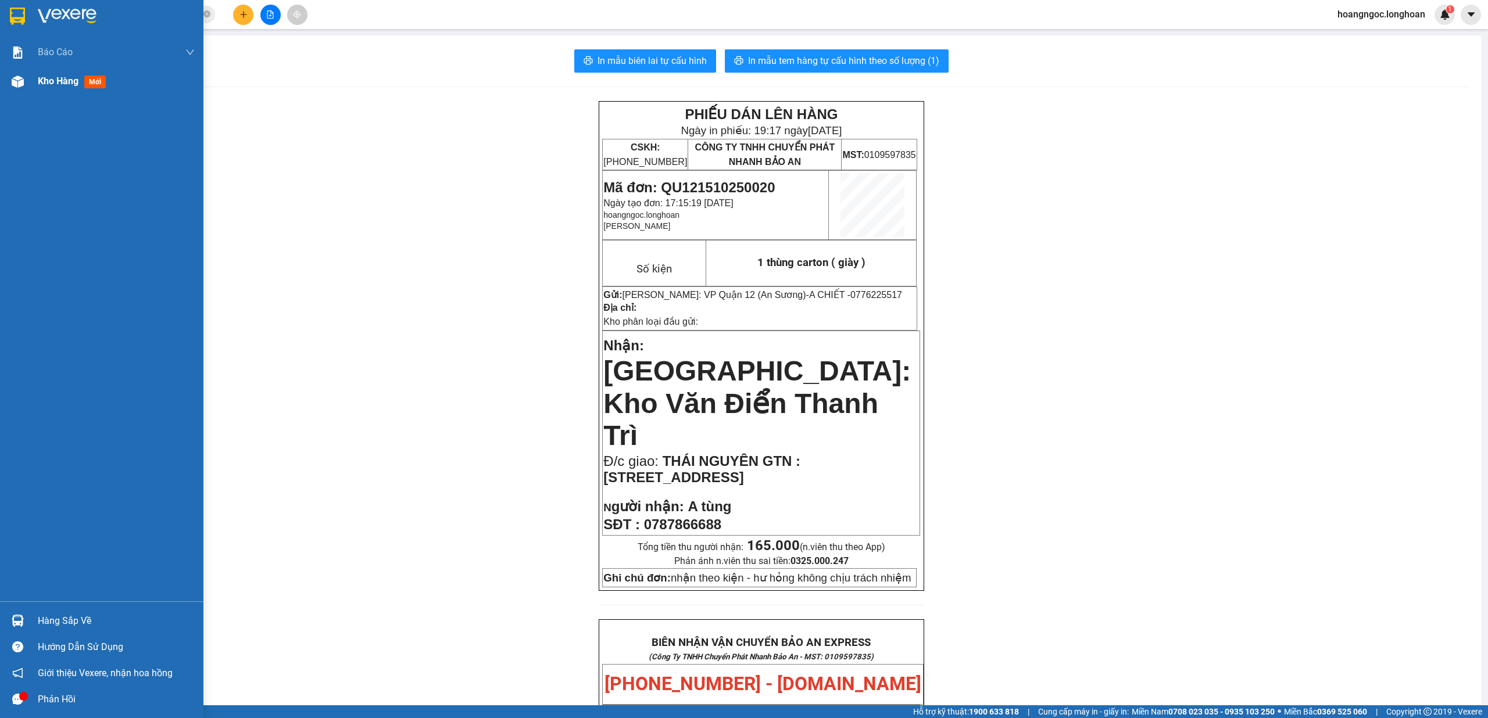
click at [57, 87] on div "Kho hàng mới" at bounding box center [74, 81] width 73 height 15
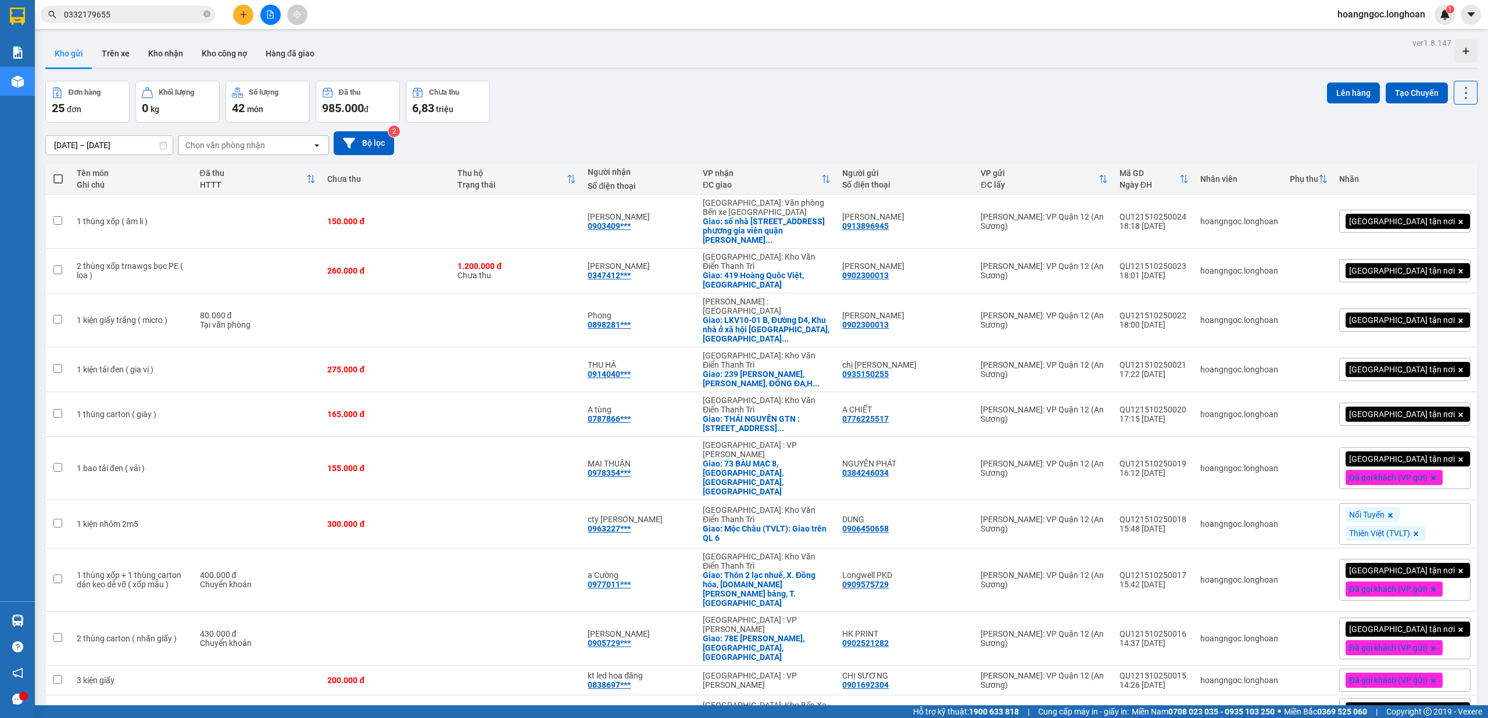
click at [1435, 403] on div "[GEOGRAPHIC_DATA] tận nơi" at bounding box center [1404, 414] width 131 height 23
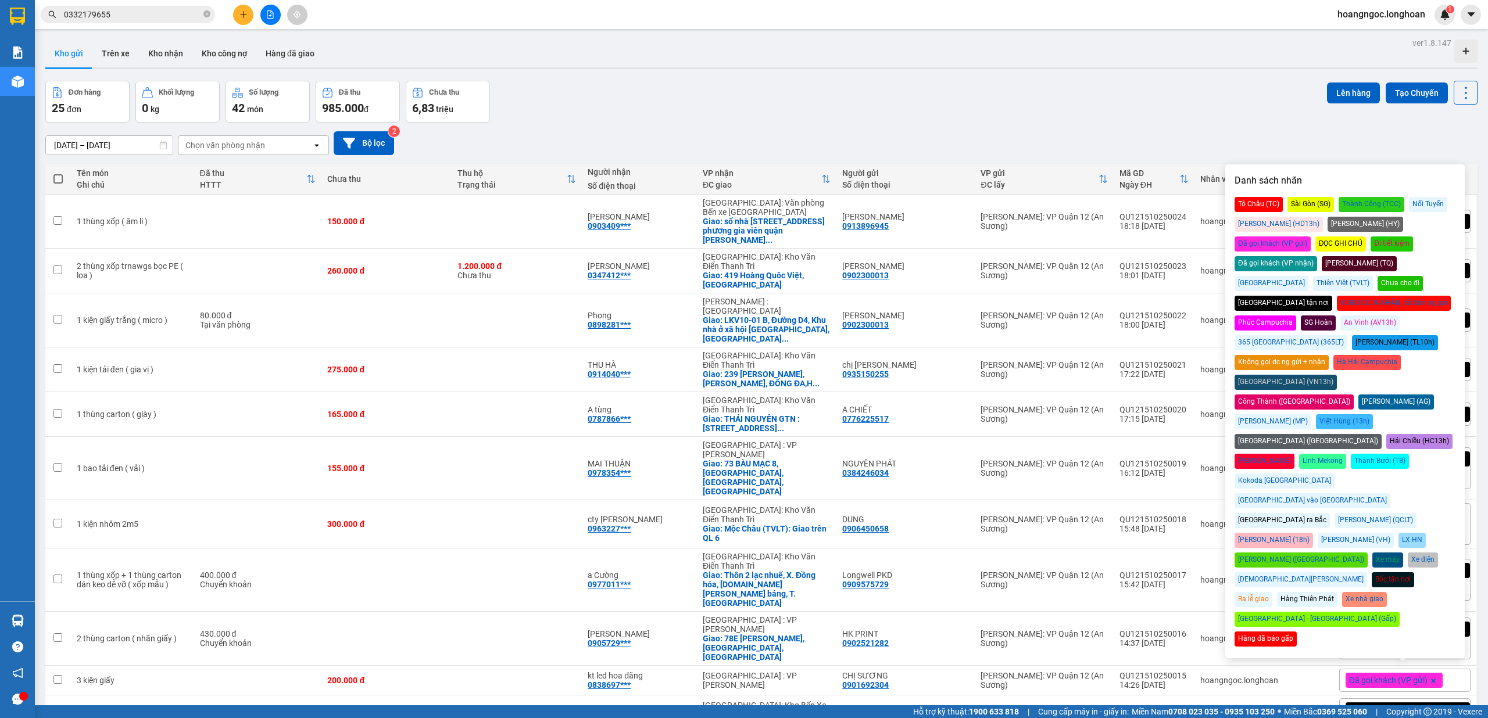
click at [1310, 236] on div "Đã gọi khách (VP gửi)" at bounding box center [1272, 243] width 76 height 15
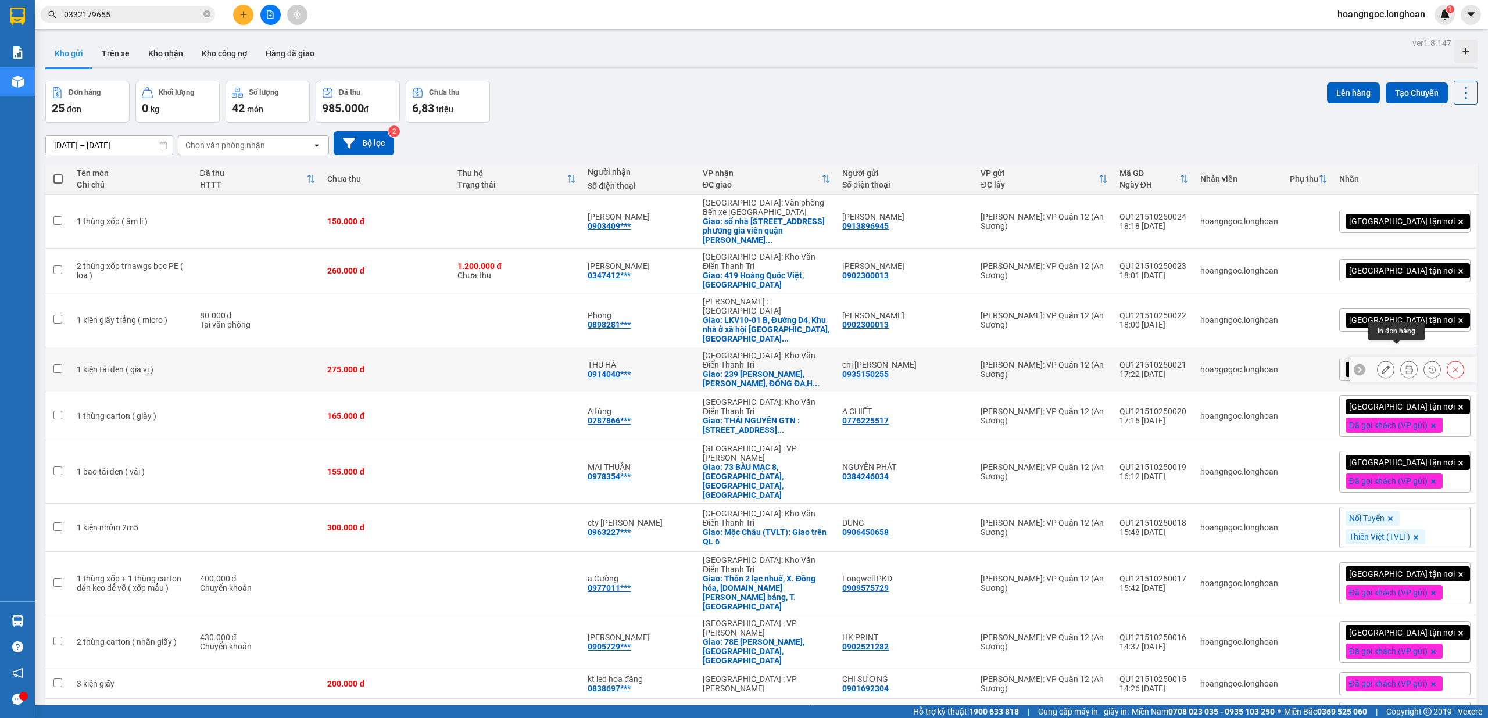
click at [1404, 365] on icon at bounding box center [1408, 369] width 8 height 8
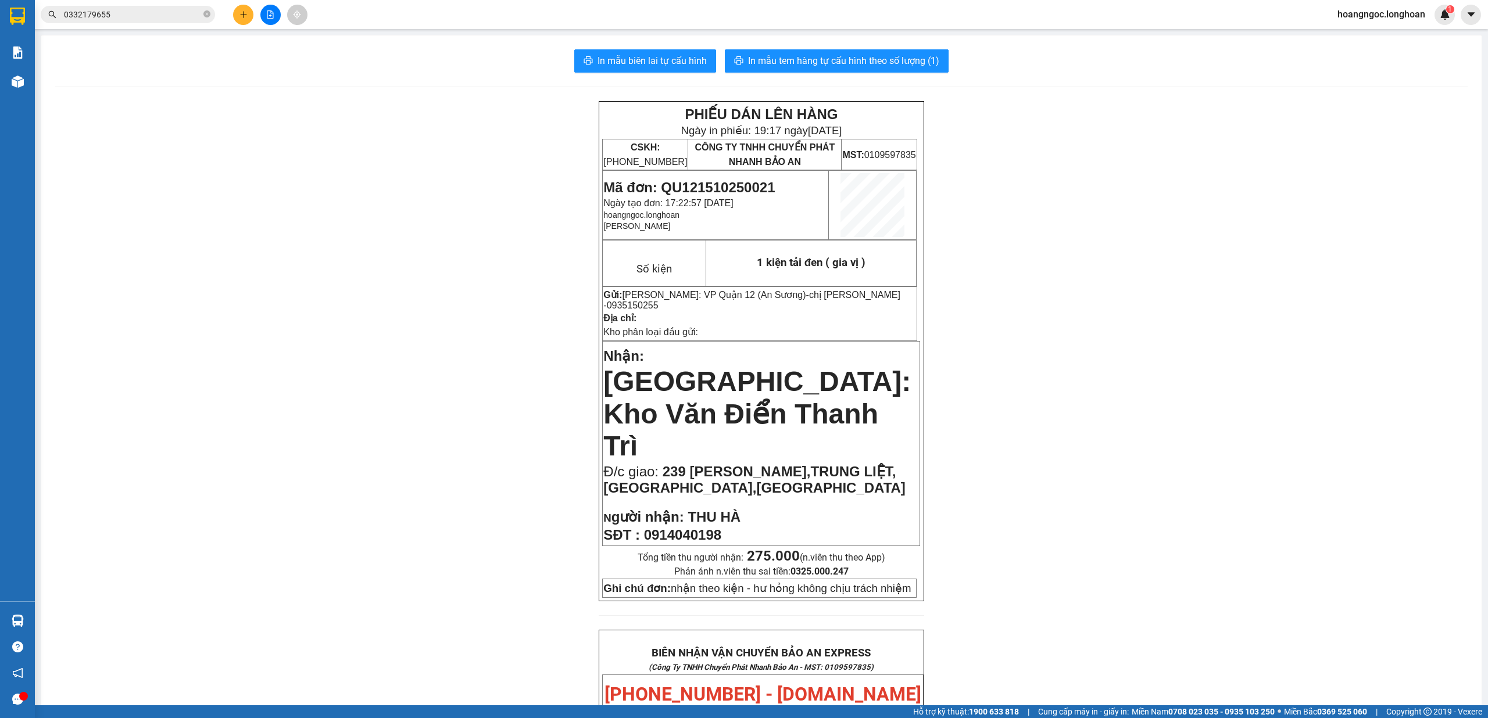
click at [689, 527] on span "0914040198" at bounding box center [682, 535] width 77 height 16
copy span "0914040198"
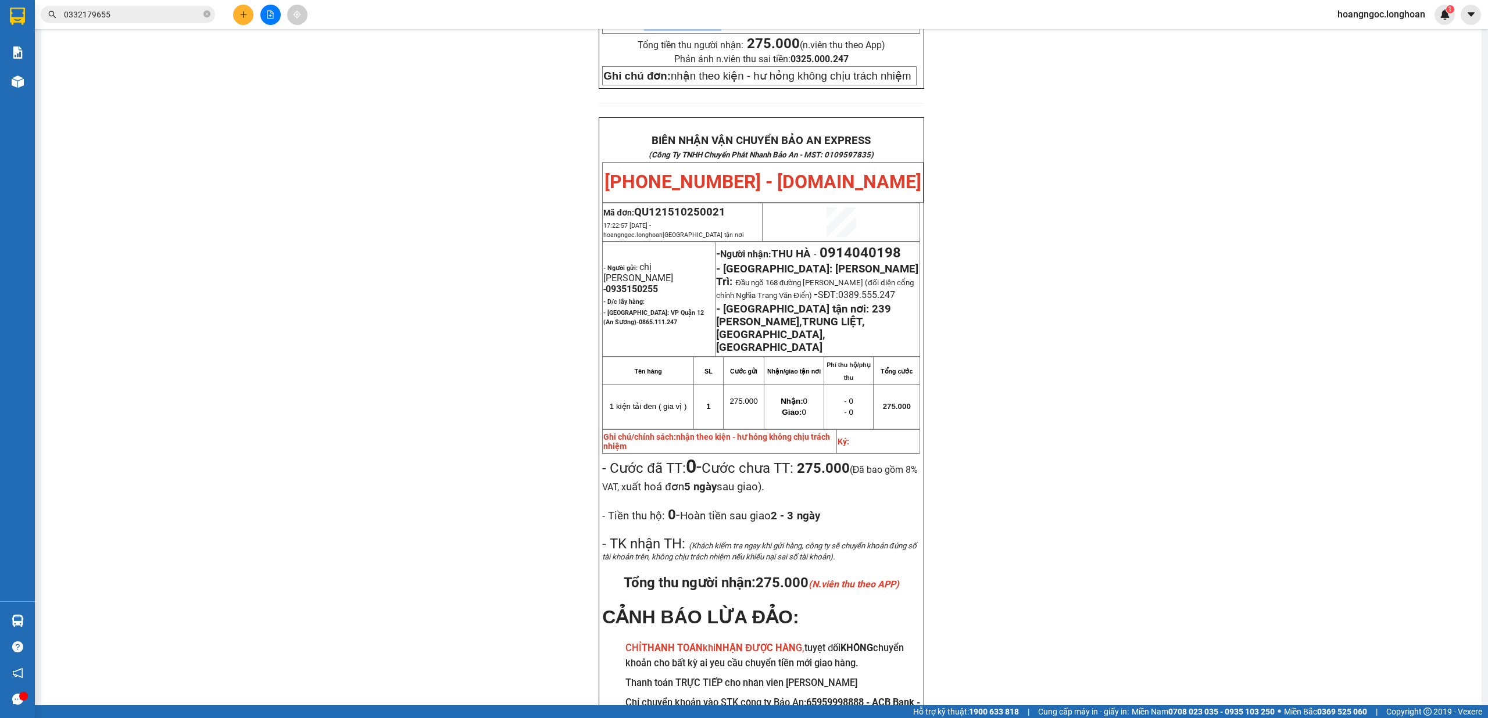
scroll to position [568, 0]
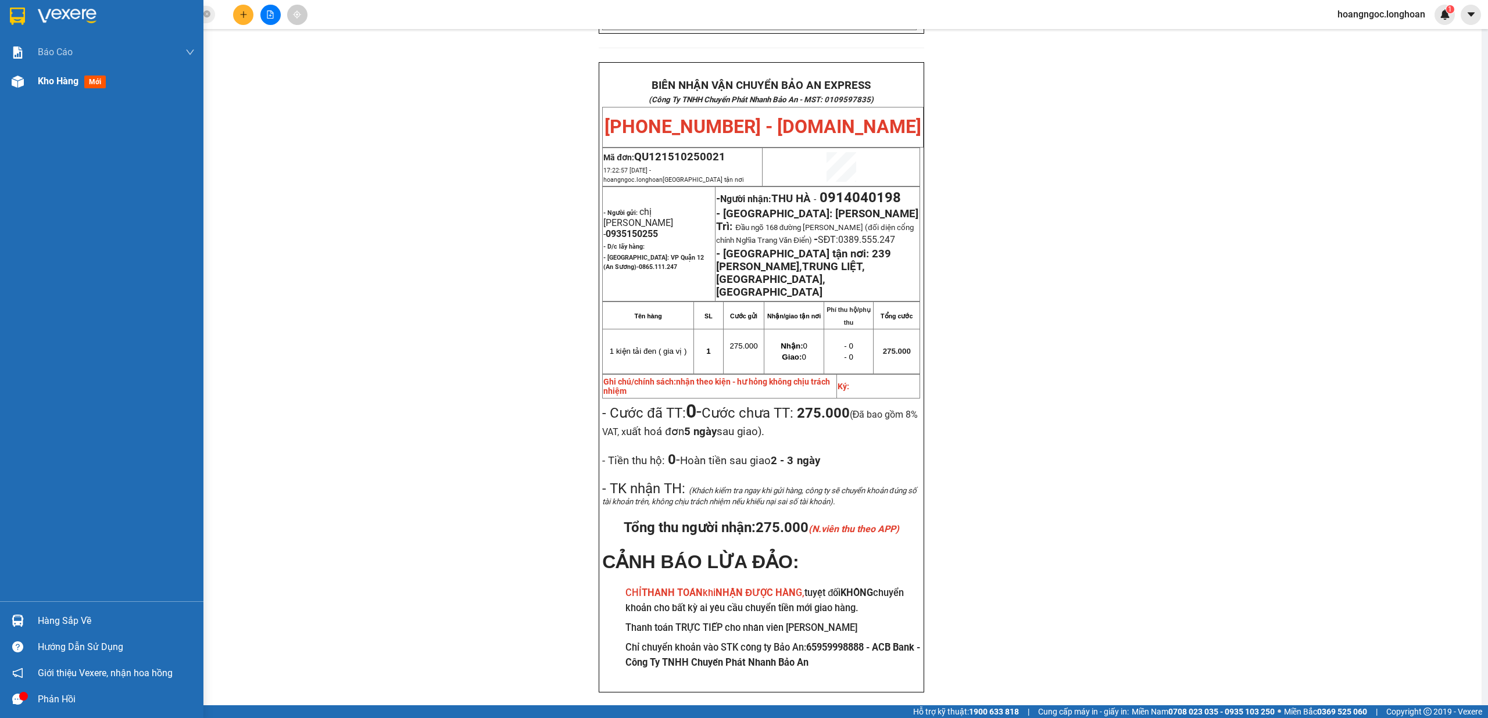
click at [20, 80] on img at bounding box center [18, 82] width 12 height 12
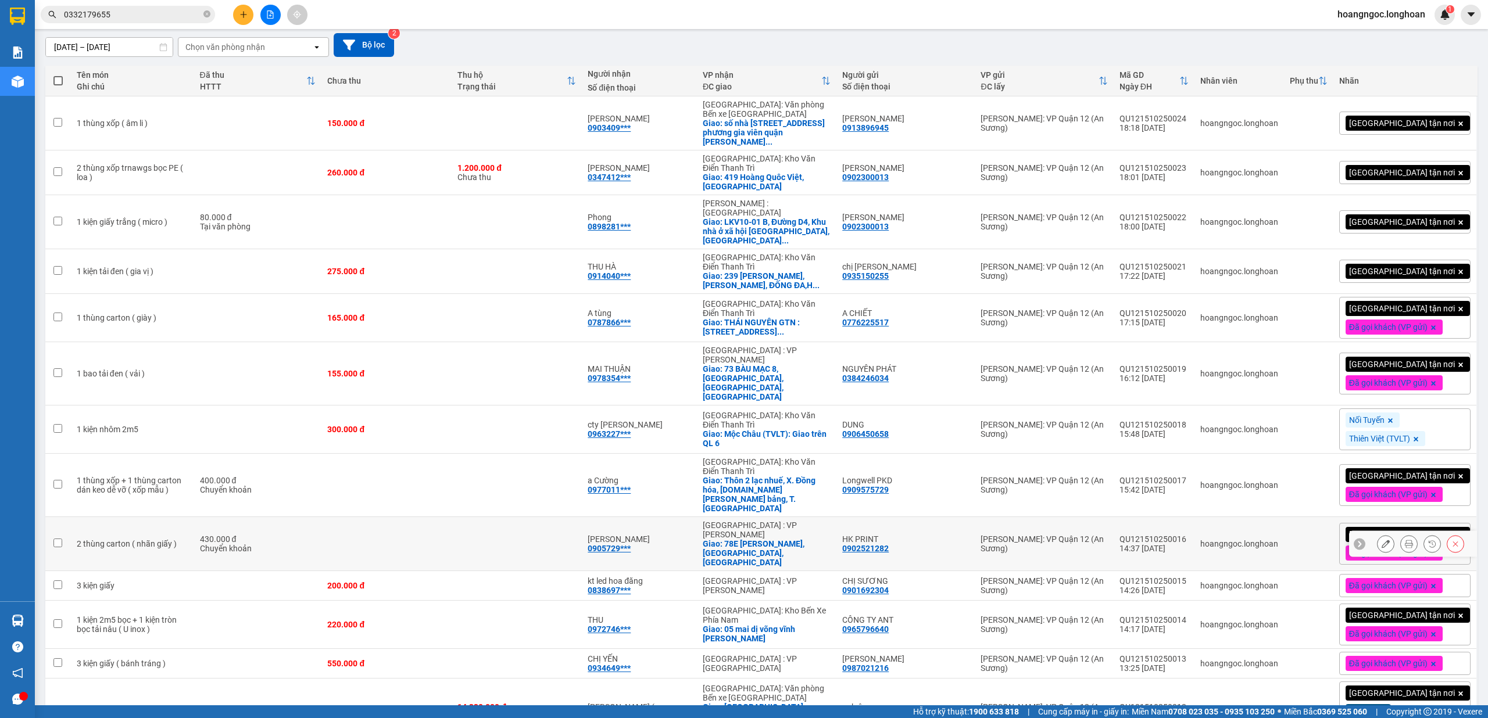
scroll to position [29, 0]
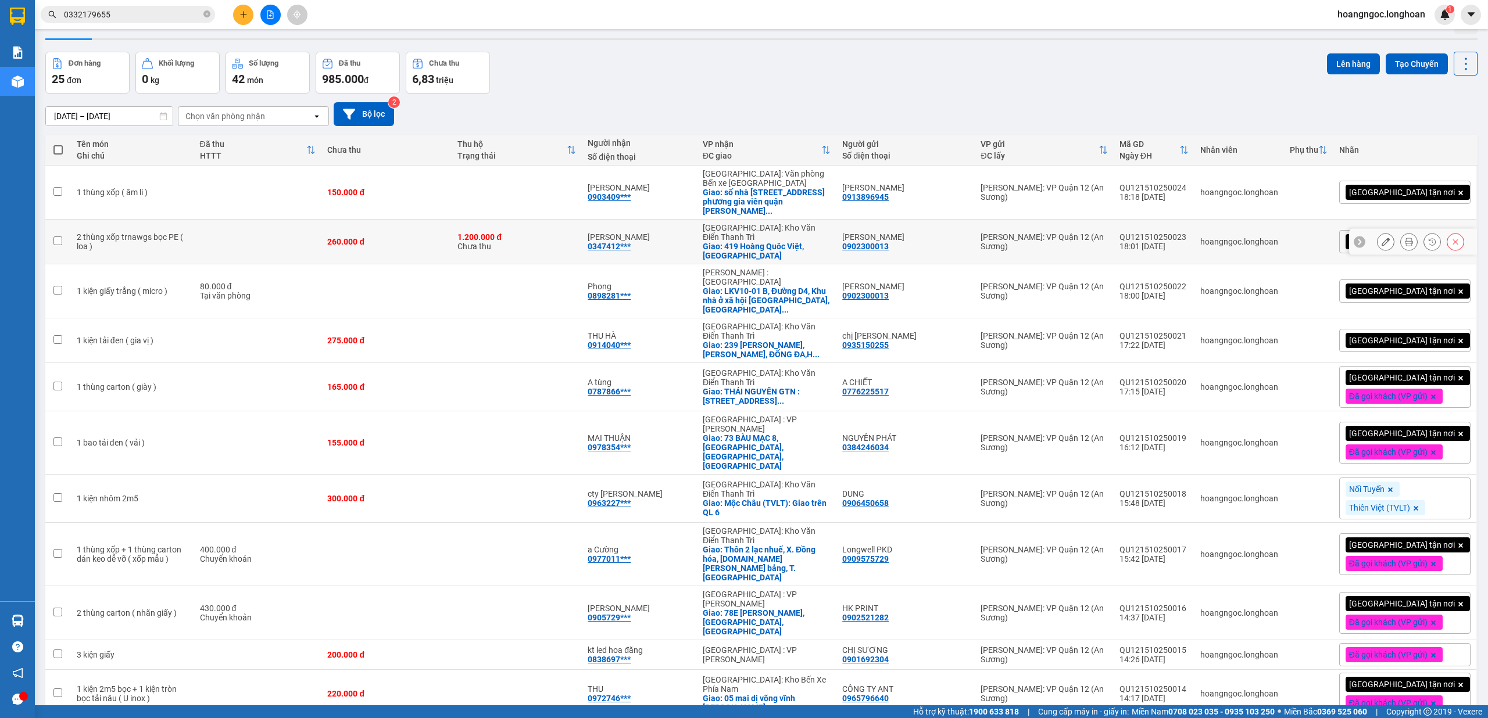
click at [1404, 238] on icon at bounding box center [1408, 242] width 8 height 8
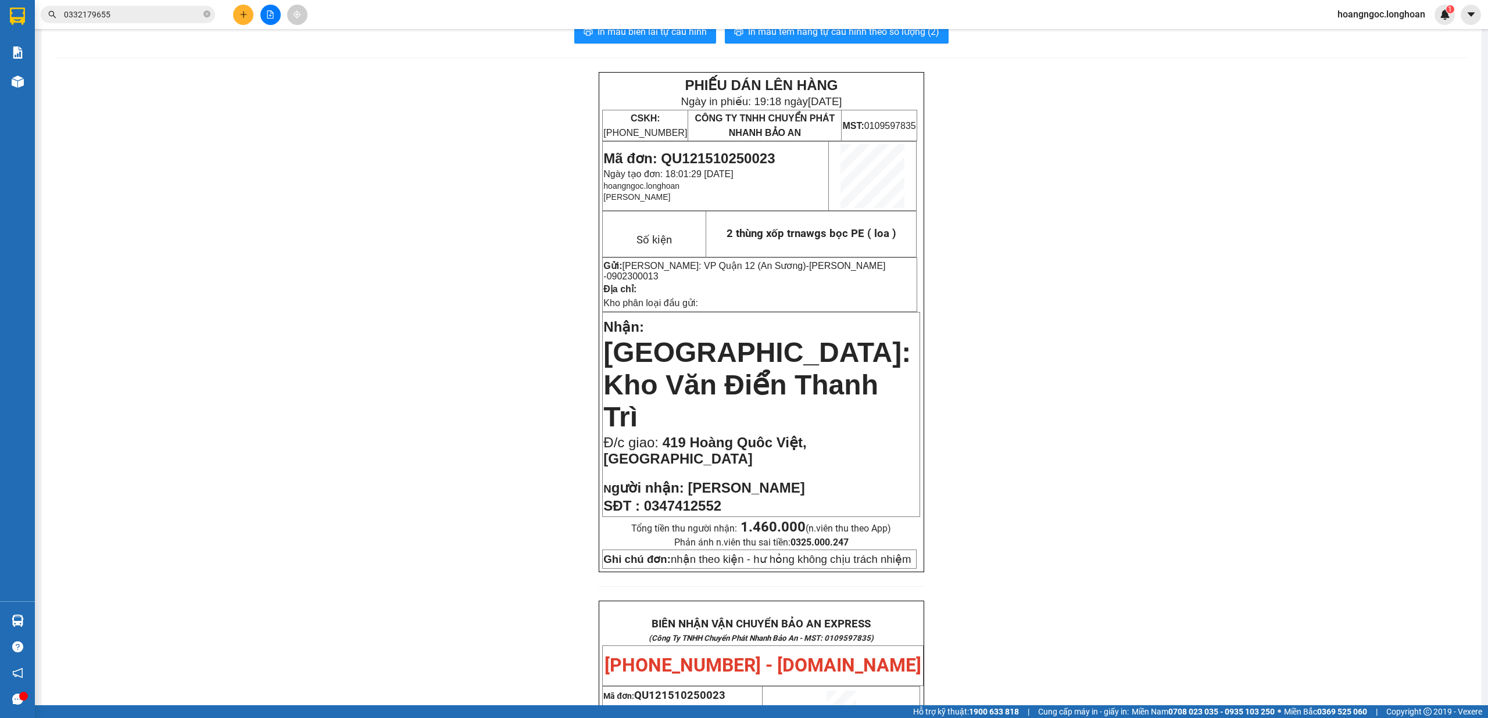
click at [689, 498] on span "0347412552" at bounding box center [682, 506] width 77 height 16
copy span "0347412552"
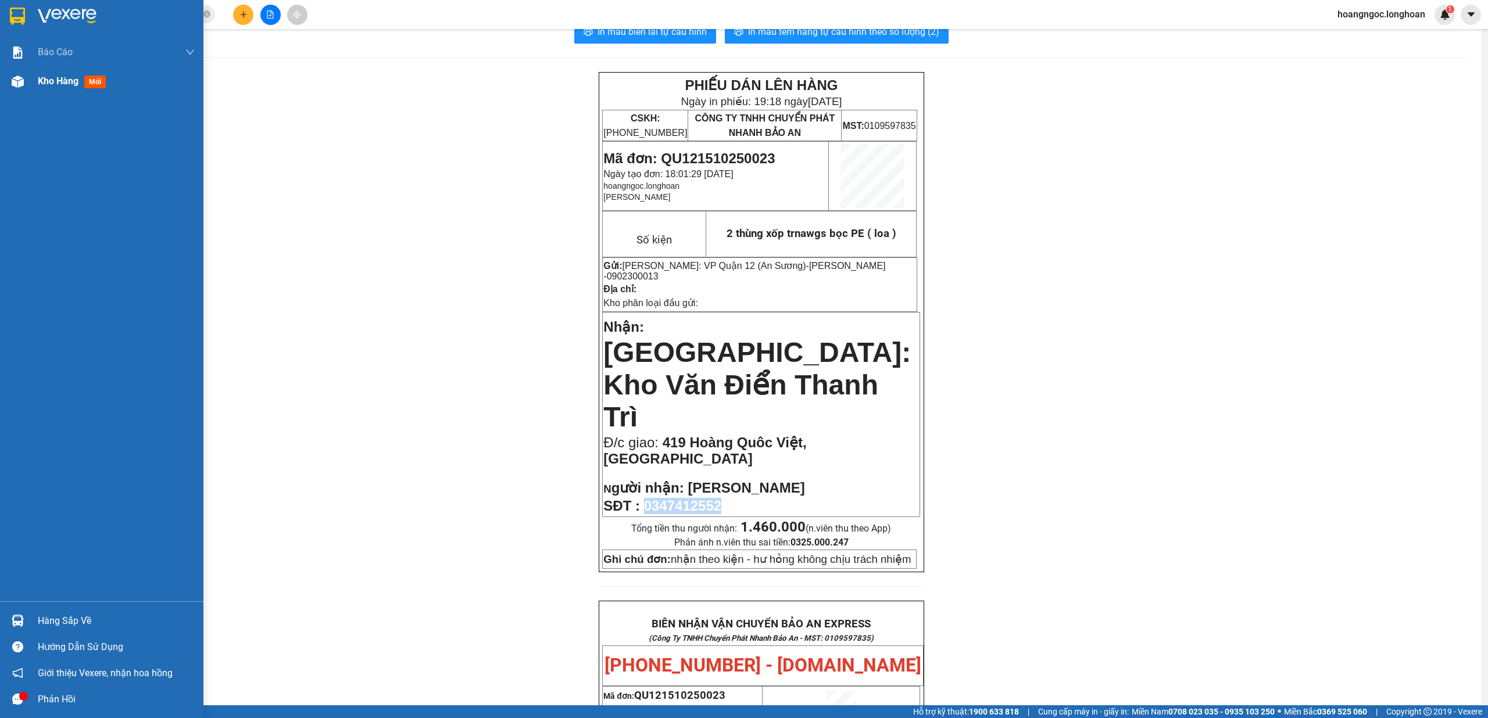
click at [49, 84] on span "Kho hàng" at bounding box center [58, 81] width 41 height 11
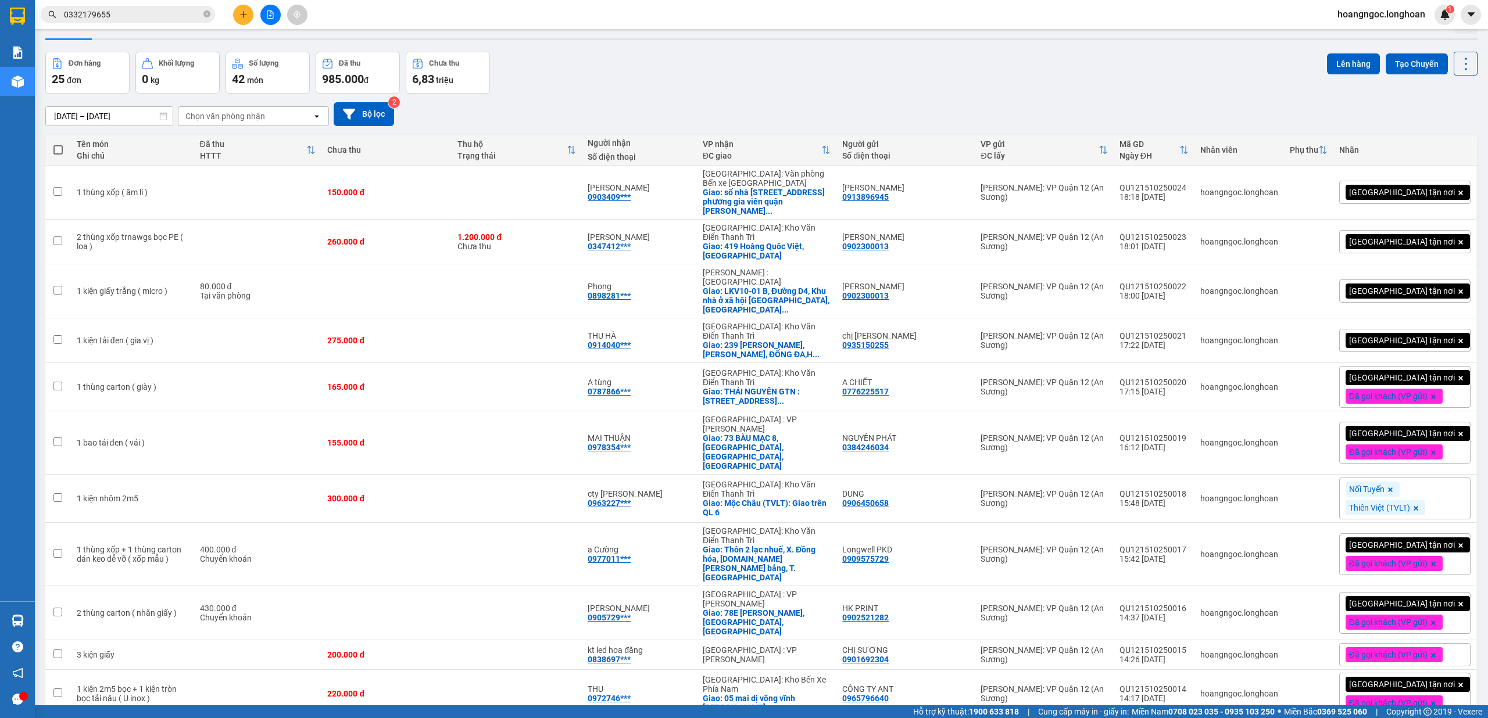
click at [153, 13] on input "0332179655" at bounding box center [132, 14] width 137 height 13
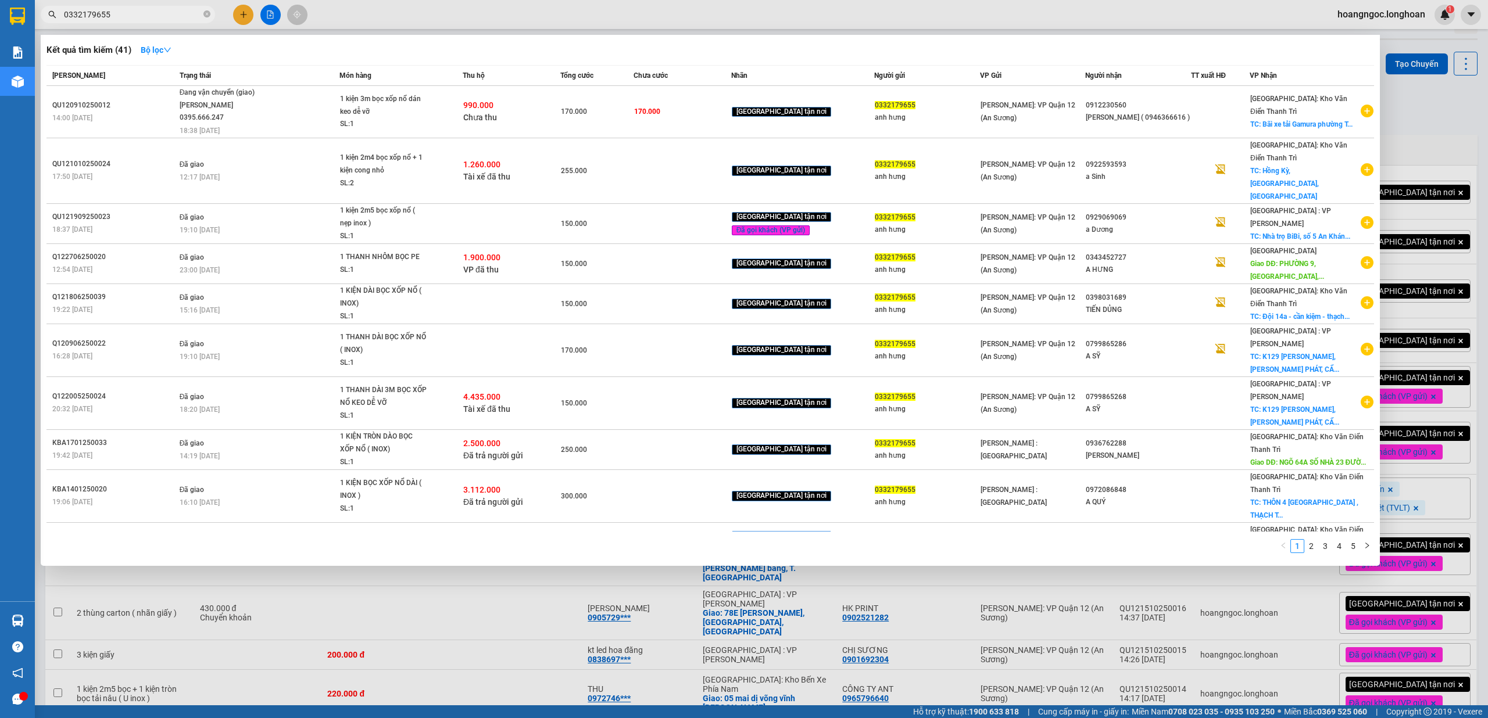
click at [153, 13] on input "0332179655" at bounding box center [132, 14] width 137 height 13
